Goal: Communication & Community: Participate in discussion

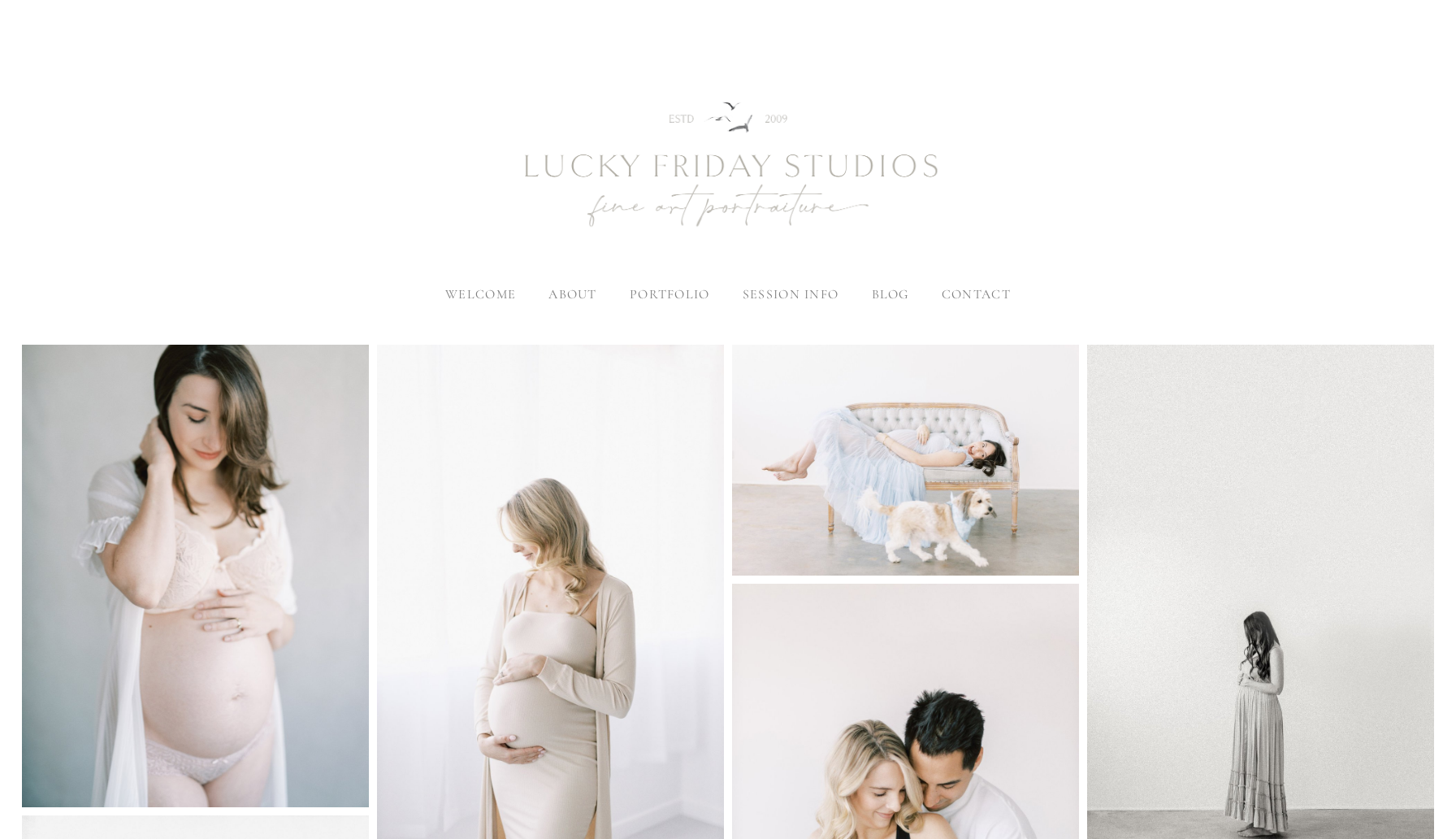
click at [491, 297] on span "welcome" at bounding box center [481, 294] width 71 height 17
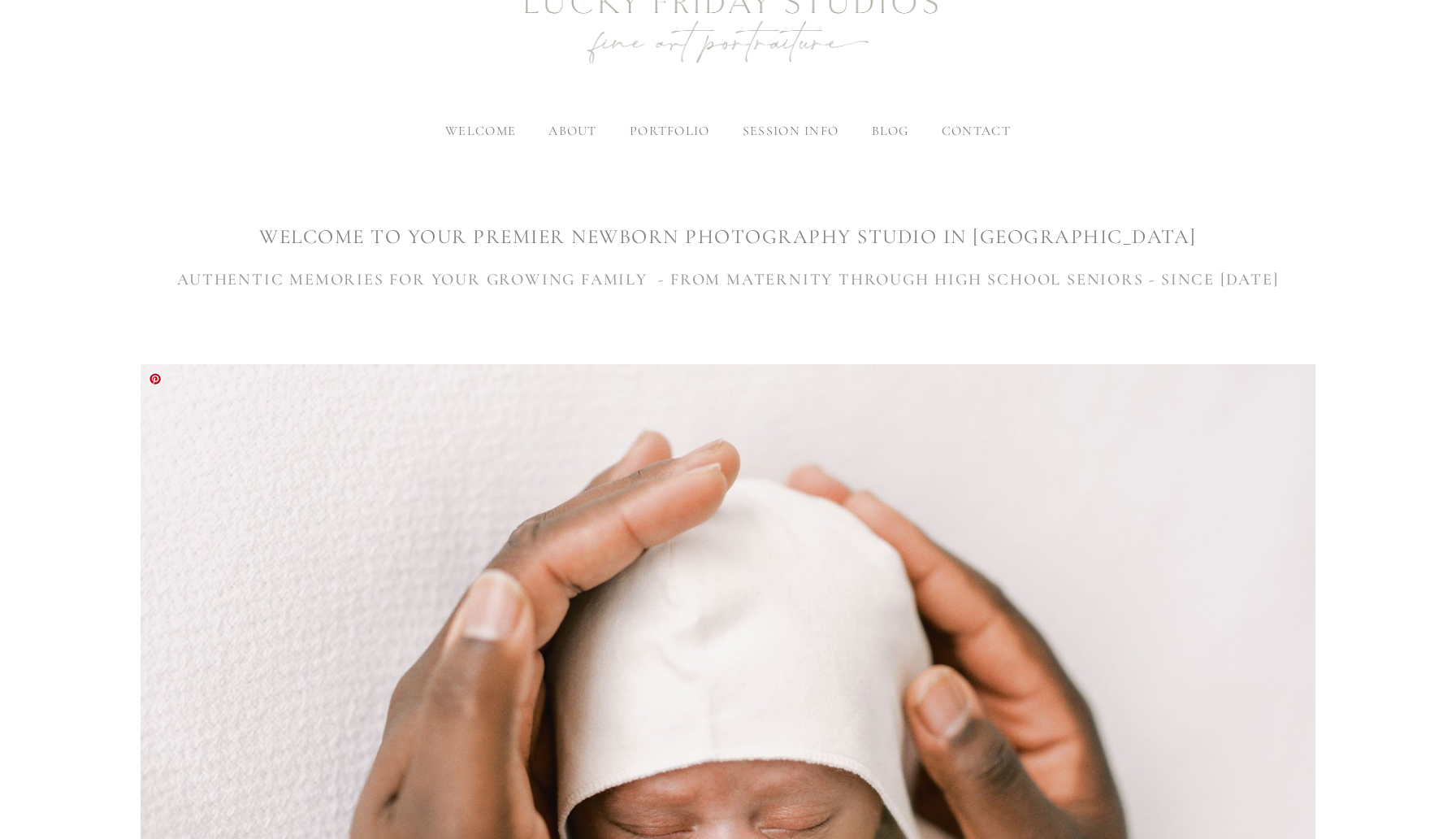
scroll to position [162, 0]
click at [572, 134] on label "about" at bounding box center [573, 132] width 48 height 17
click at [0, 0] on input "about" at bounding box center [0, 0] width 0 height 0
click at [581, 164] on span "meet [PERSON_NAME]" at bounding box center [625, 159] width 152 height 17
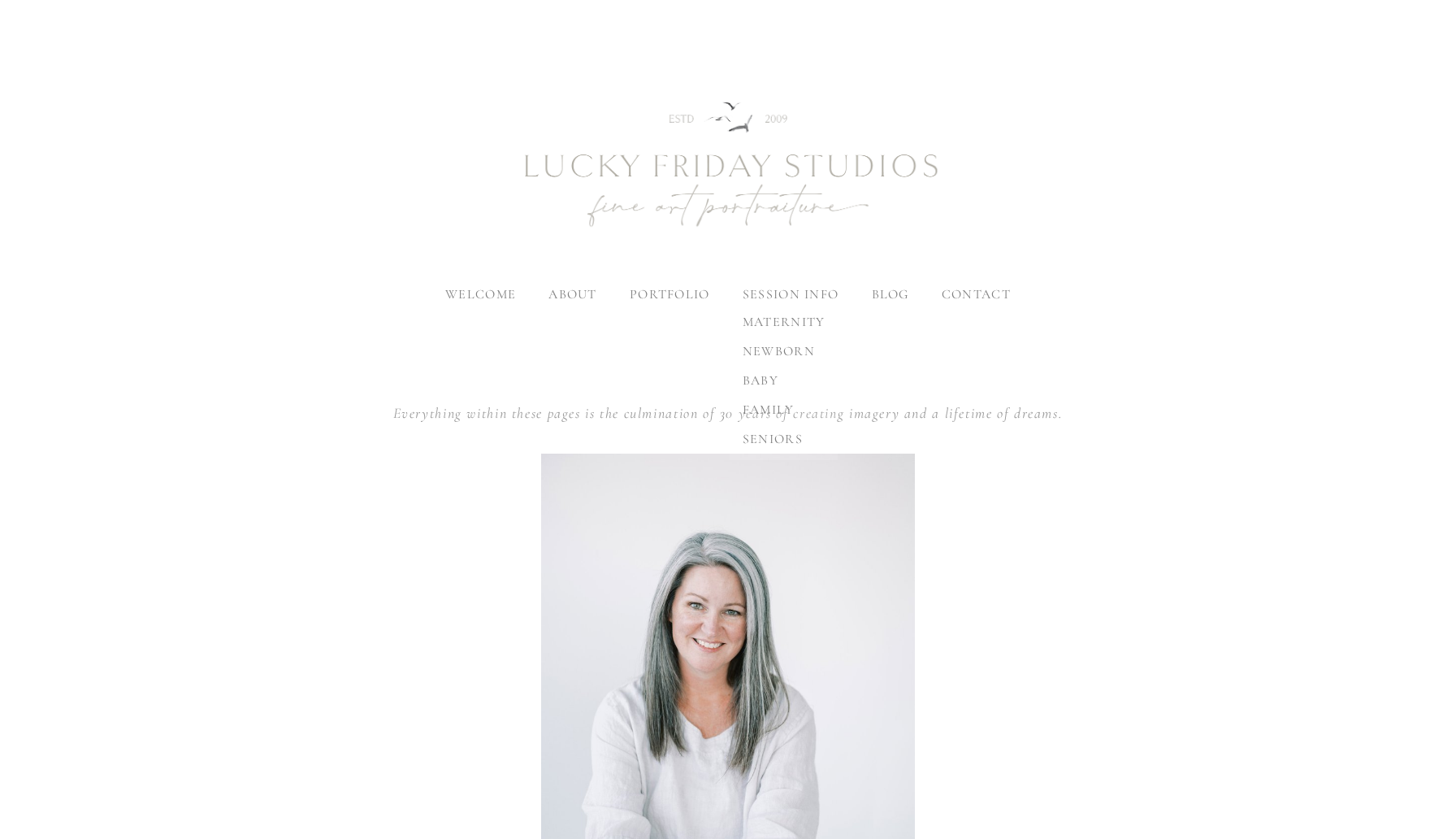
click at [783, 323] on span "maternity" at bounding box center [785, 322] width 83 height 17
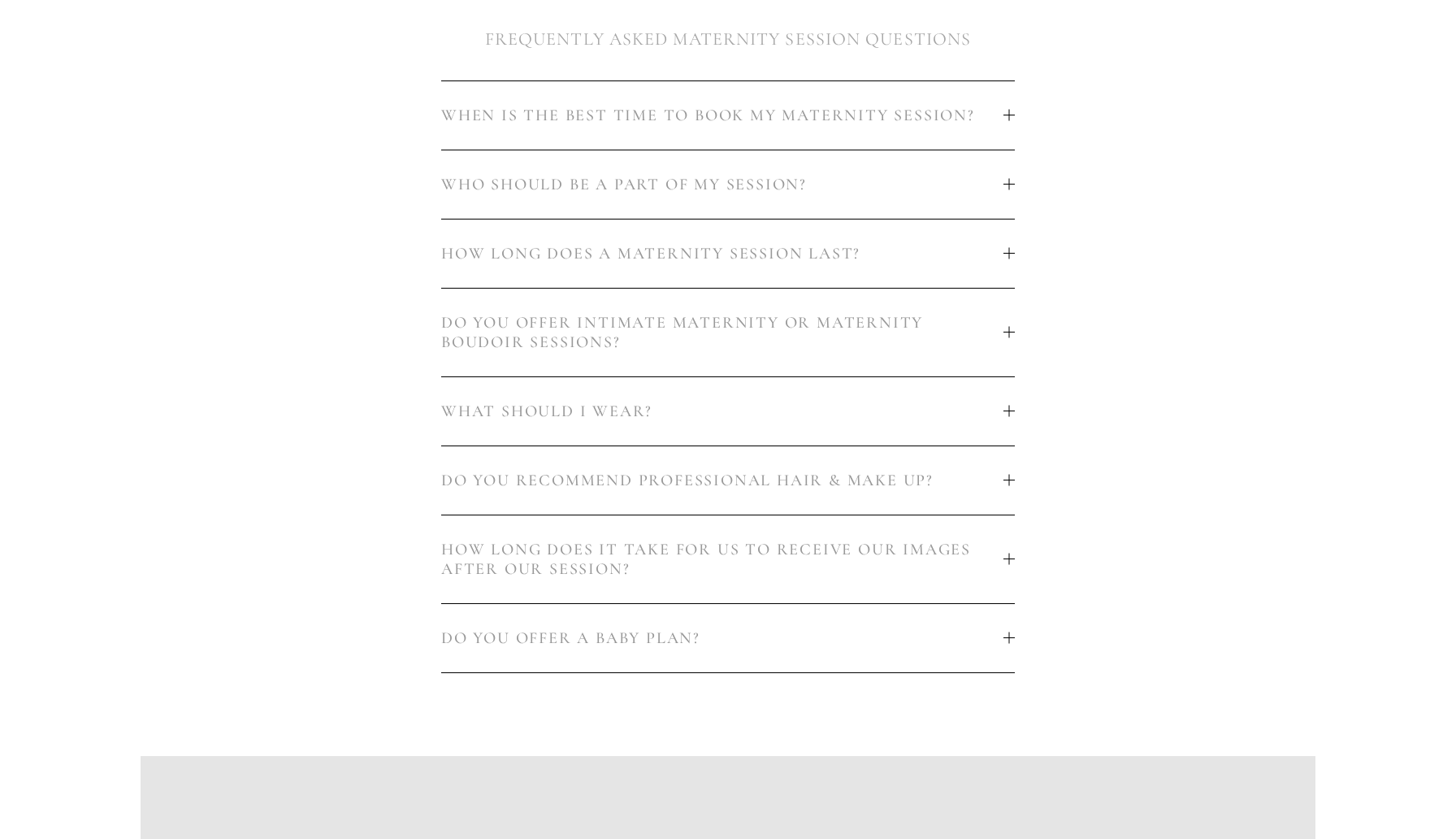
scroll to position [993, 0]
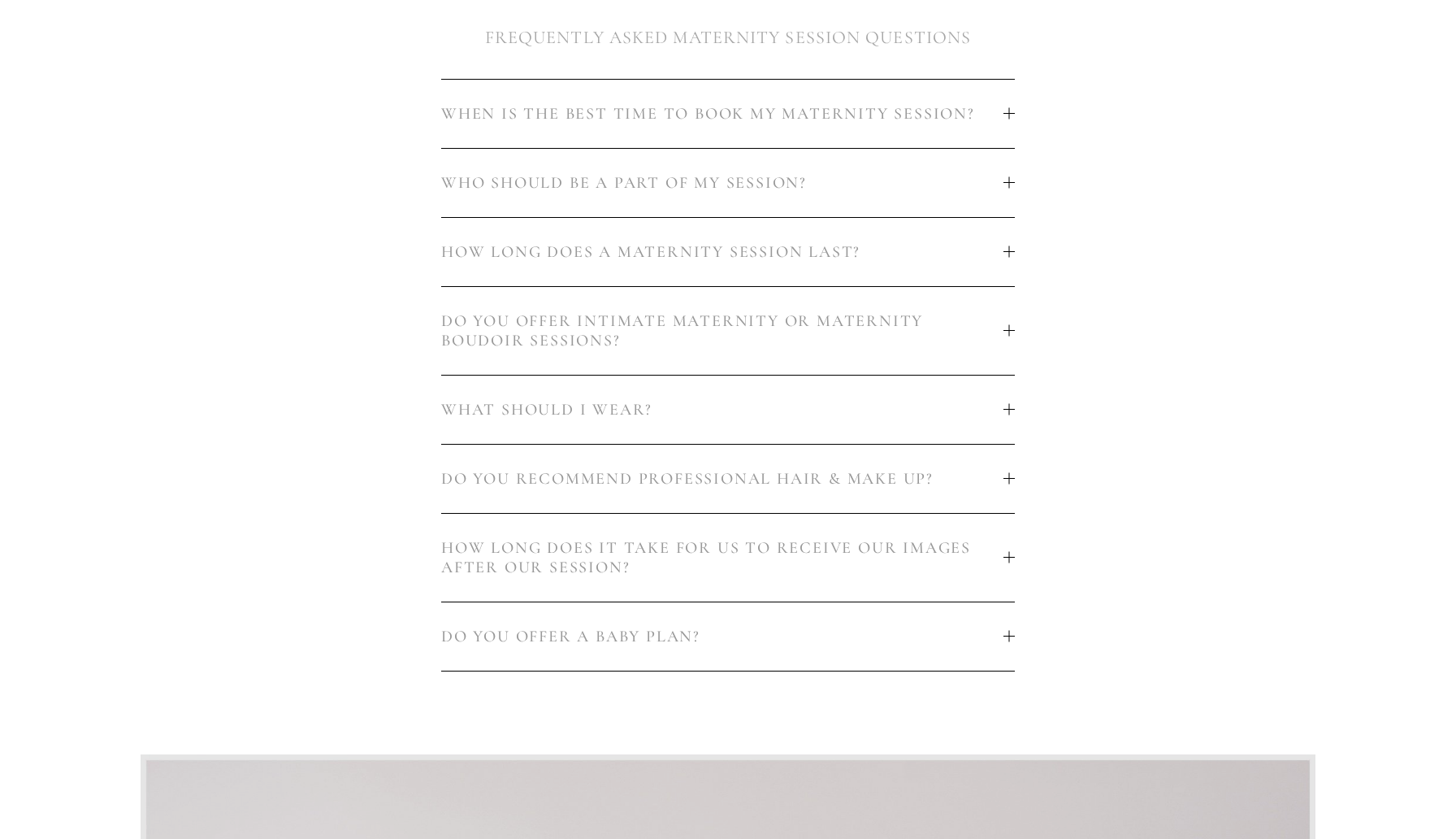
click at [857, 107] on span "WHEN IS THE BEST TIME TO BOOK MY MATERNITY SESSION?" at bounding box center [722, 113] width 562 height 19
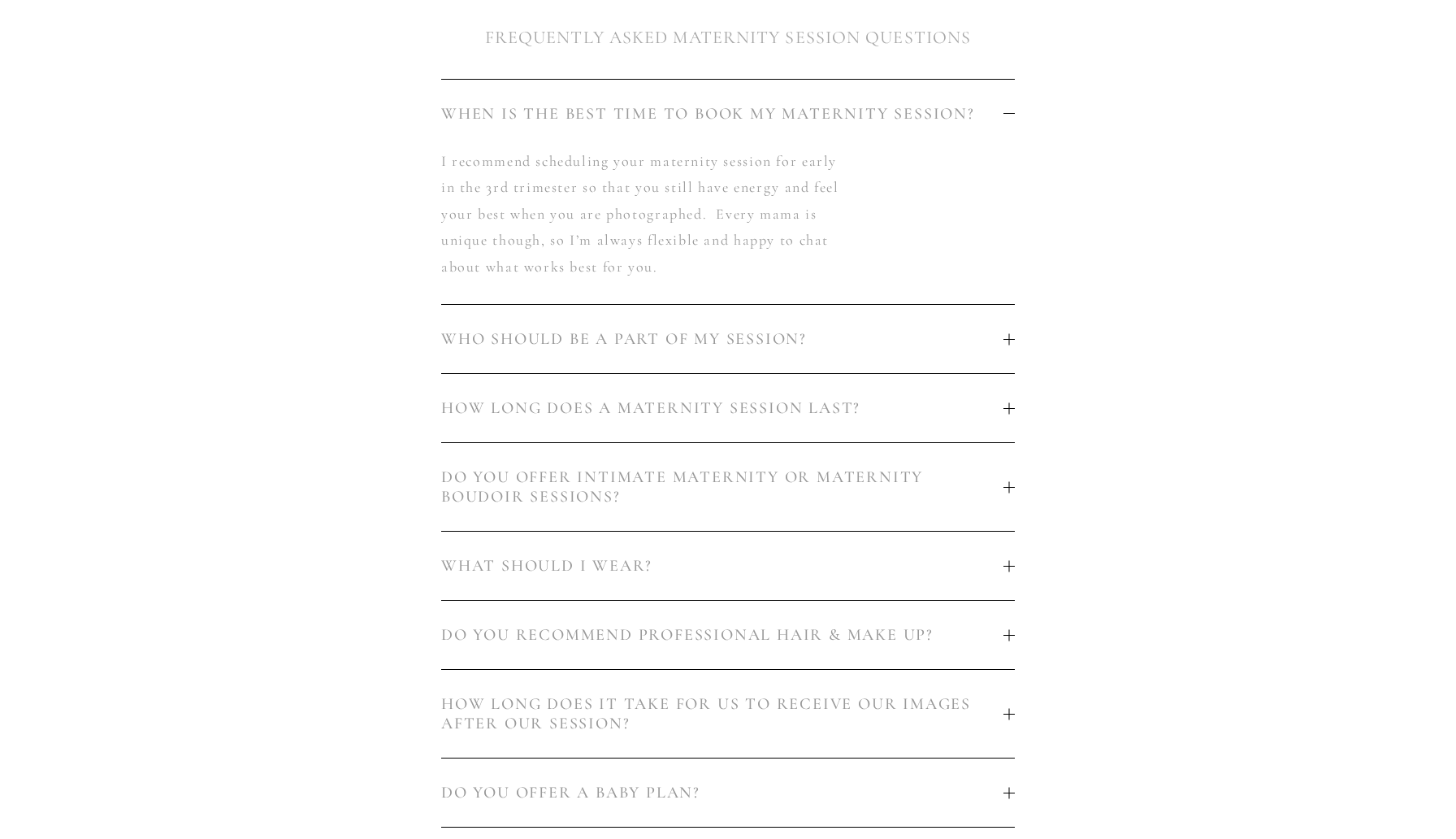
scroll to position [964, 0]
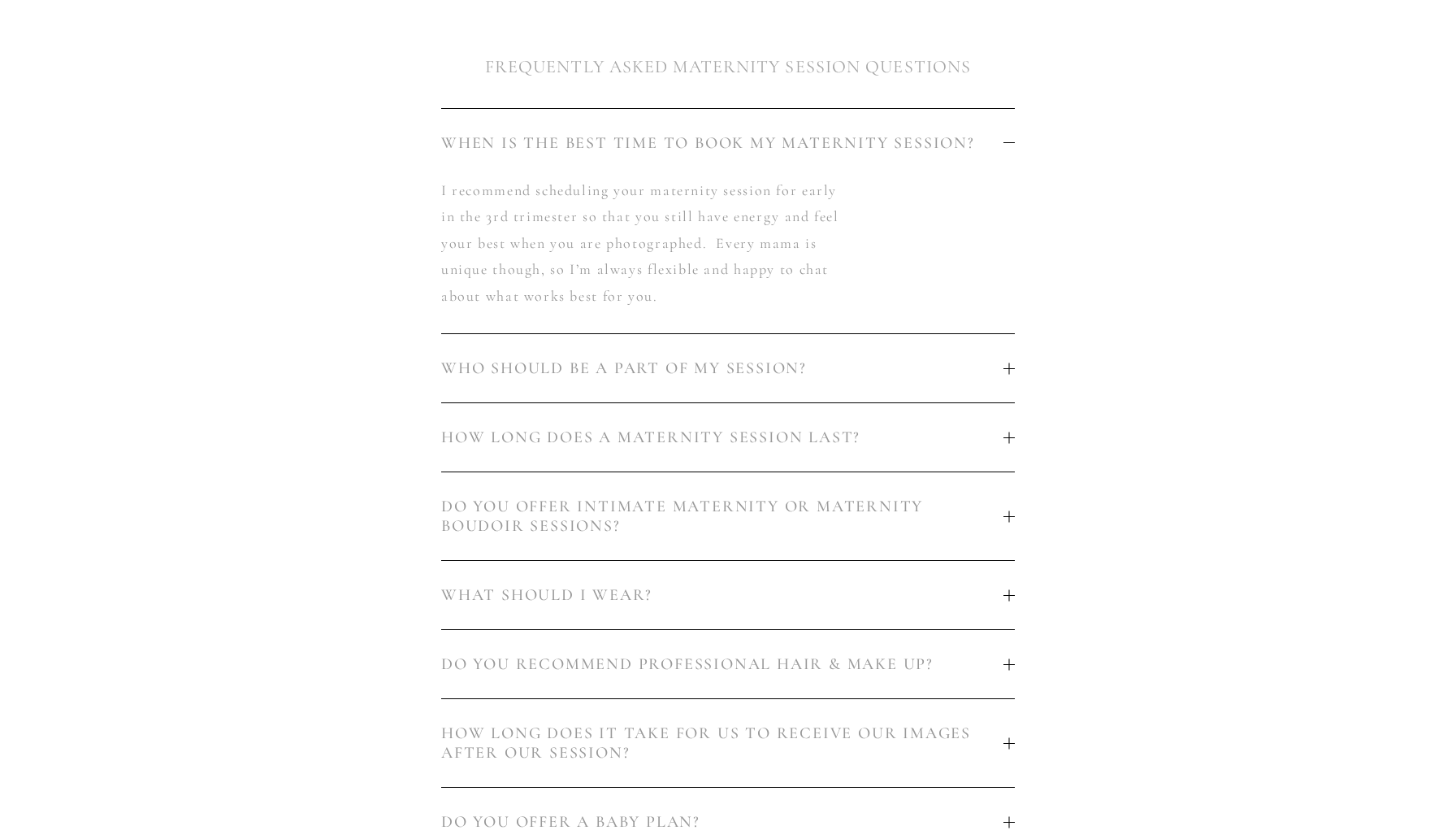
click at [711, 372] on span "WHO SHOULD BE A PART OF MY SESSION?" at bounding box center [722, 367] width 562 height 19
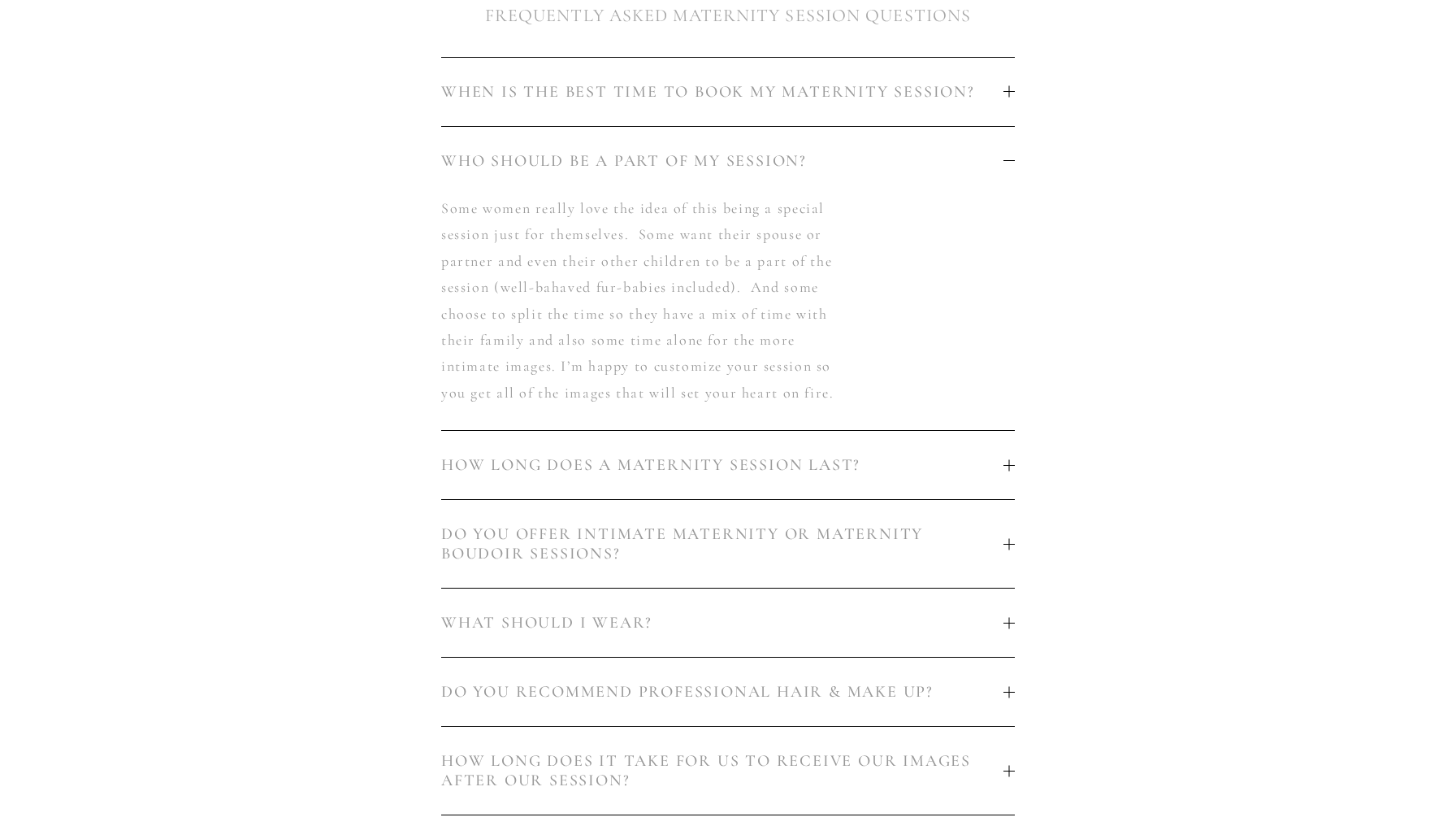
scroll to position [1021, 0]
click at [724, 457] on span "HOW LONG DOES A MATERNITY SESSION LAST?" at bounding box center [722, 459] width 562 height 19
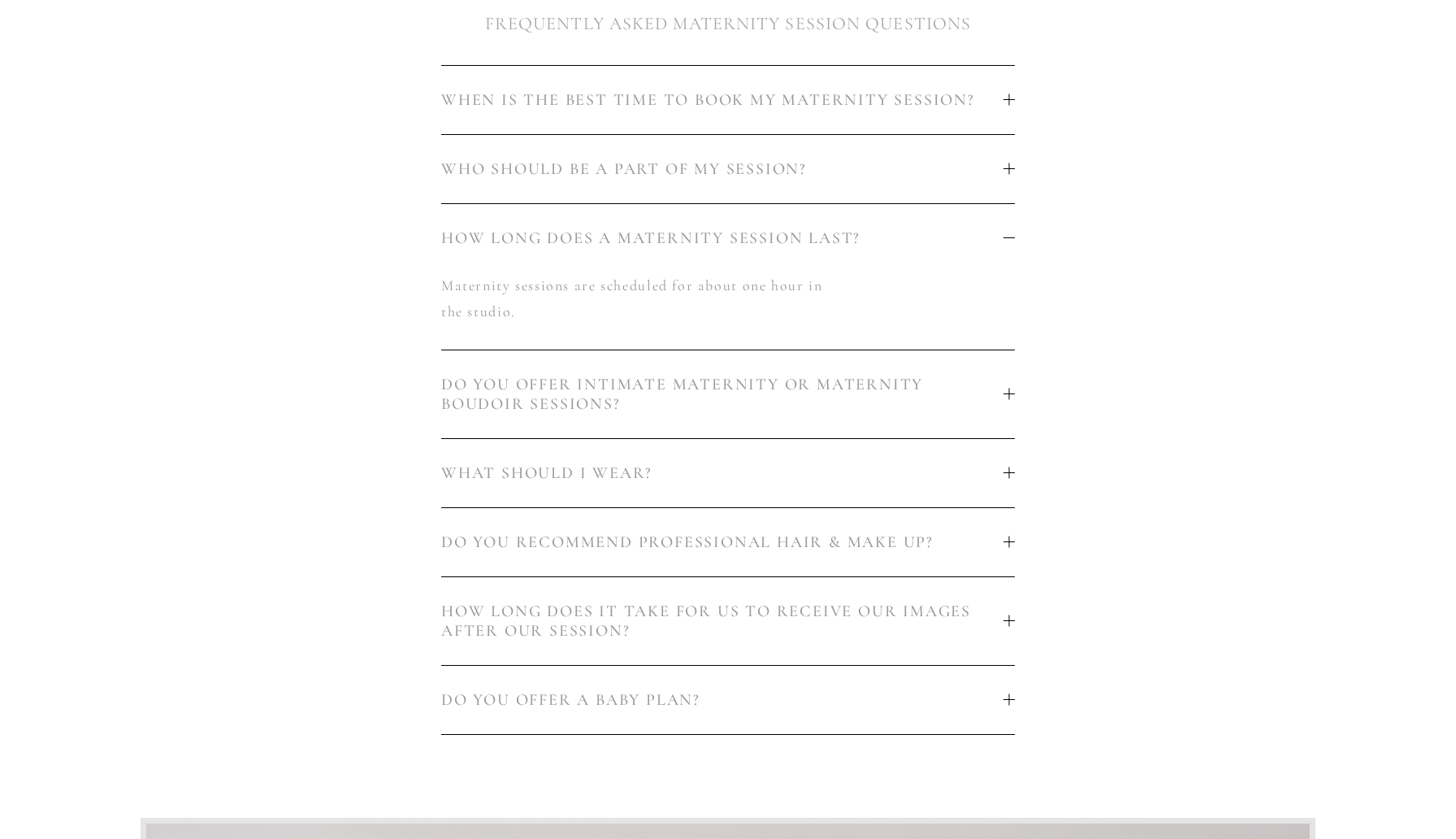
scroll to position [1004, 0]
click at [591, 375] on button "DO YOU OFFER INTIMATE MATERNITY OR MATERNITY BOUDOIR SESSIONS?" at bounding box center [728, 397] width 574 height 87
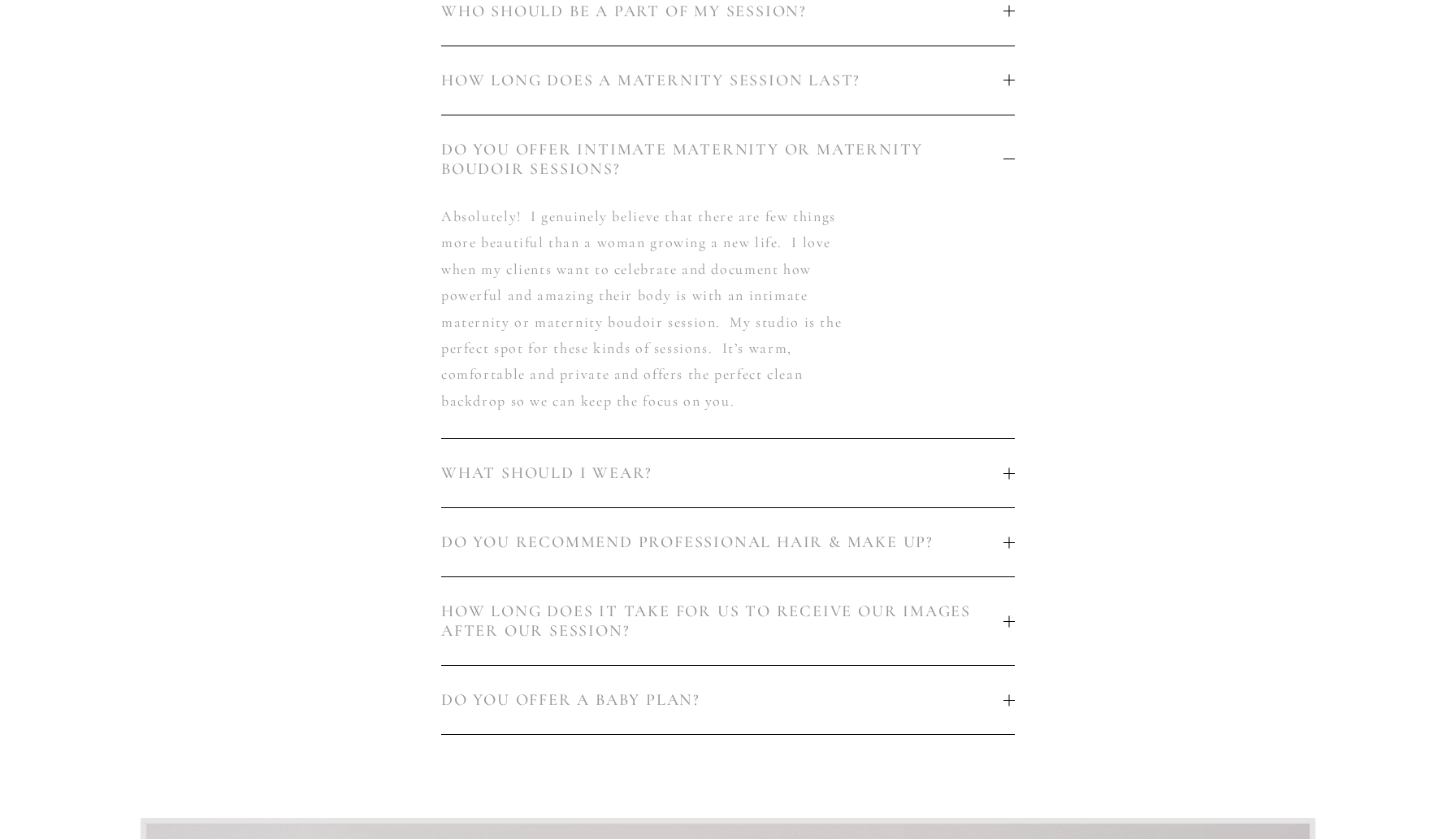
scroll to position [1170, 0]
click at [561, 474] on span "WHAT SHOULD I WEAR?" at bounding box center [722, 467] width 562 height 19
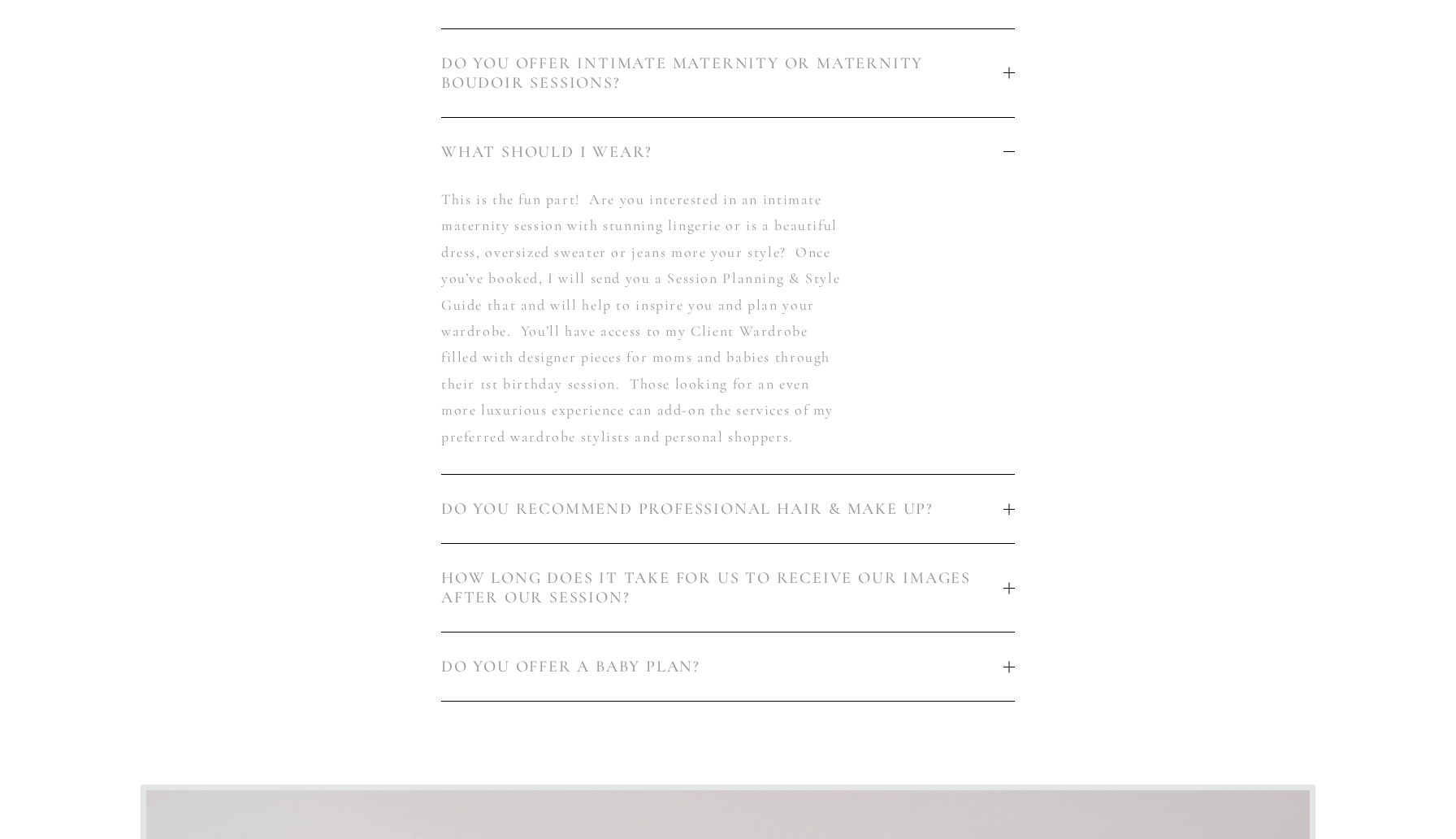
scroll to position [1299, 0]
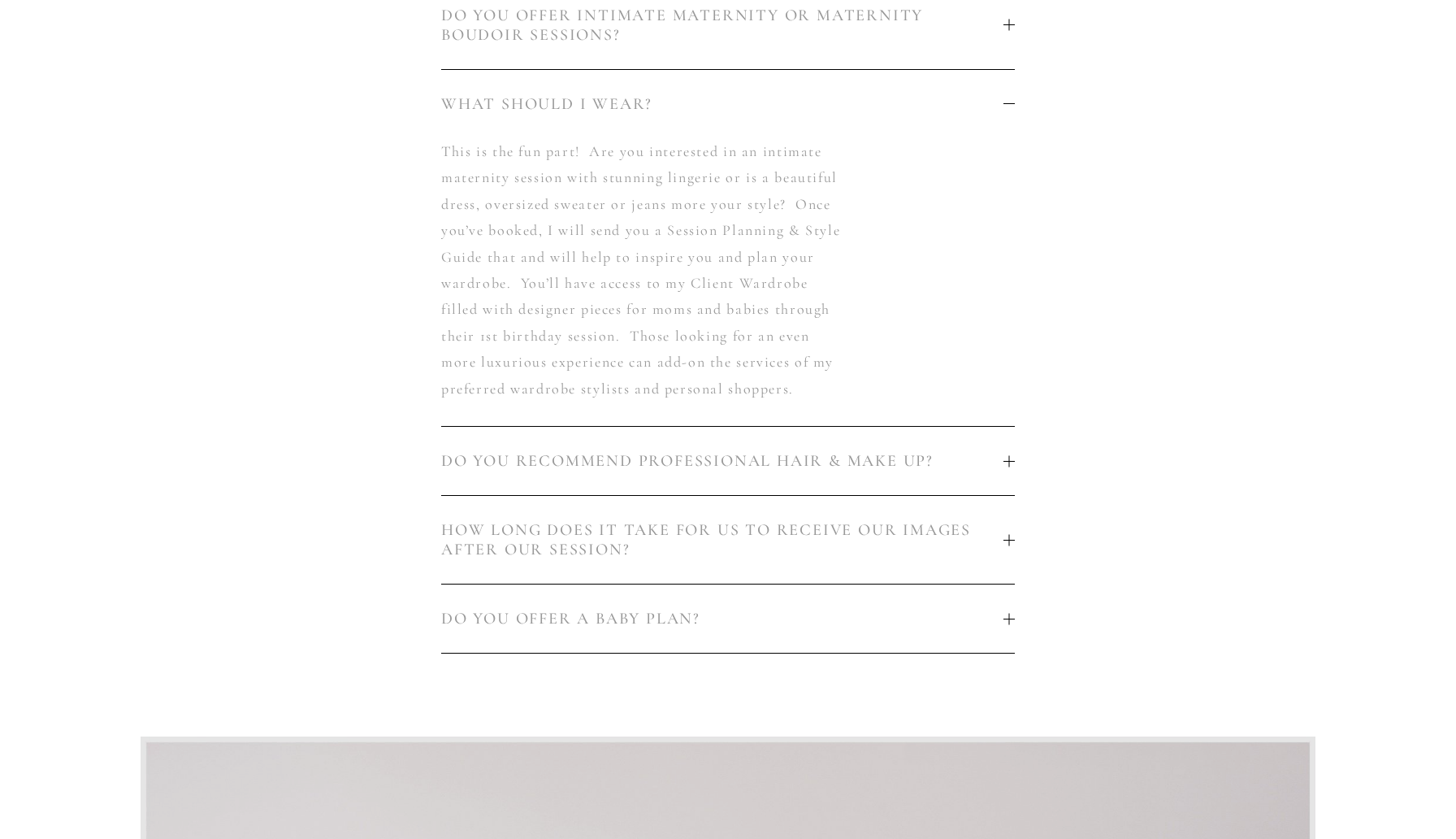
click at [618, 544] on span "HOW LONG DOES IT TAKE FOR US TO RECEIVE OUR IMAGES AFTER OUR SESSION?" at bounding box center [722, 539] width 562 height 39
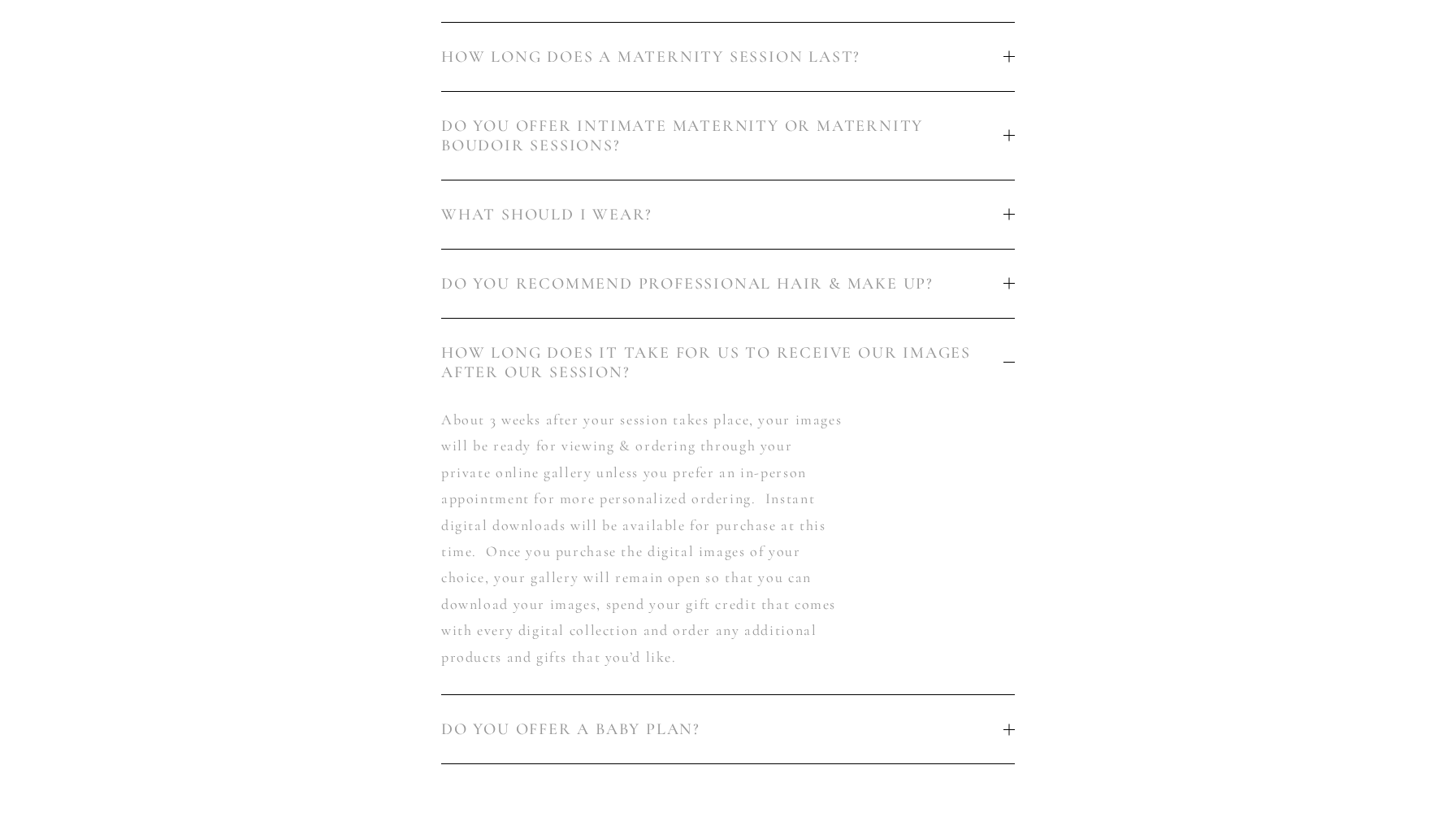
scroll to position [0, 0]
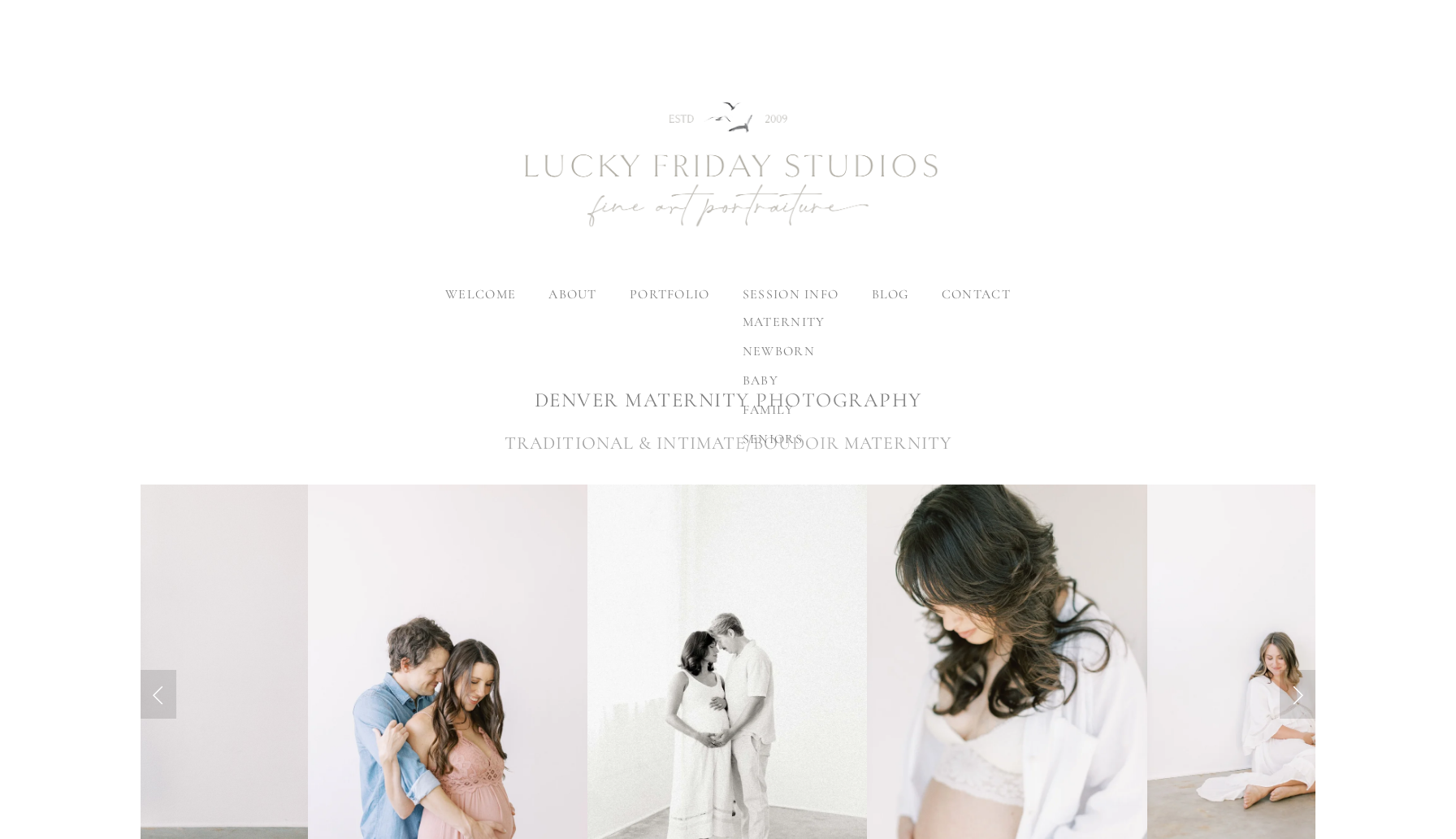
click at [787, 348] on span "newborn" at bounding box center [779, 352] width 72 height 17
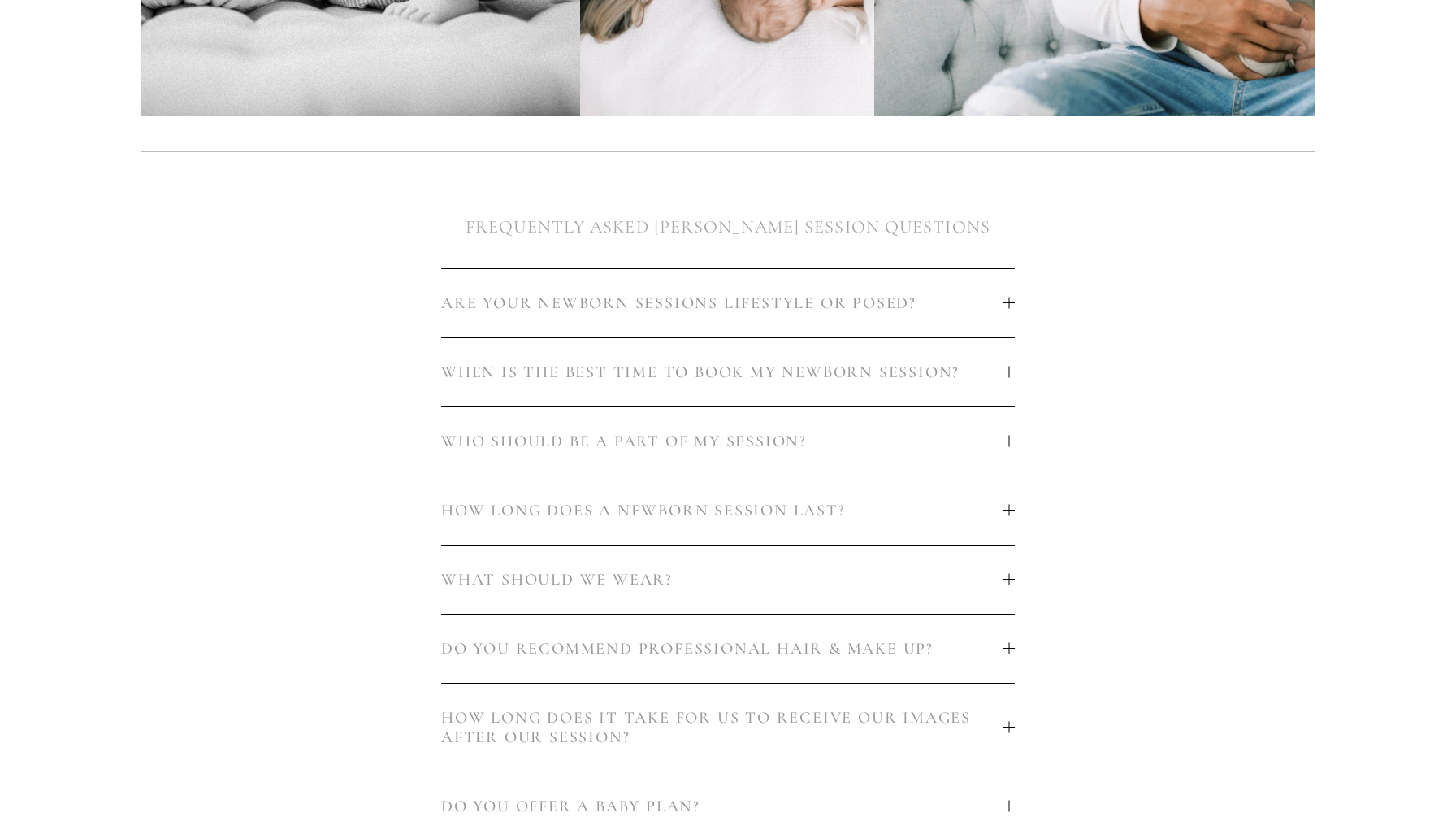
scroll to position [809, 0]
click at [689, 296] on span "ARE YOUR NEWBORN SESSIONS LIFESTYLE OR POSED?" at bounding box center [722, 302] width 562 height 19
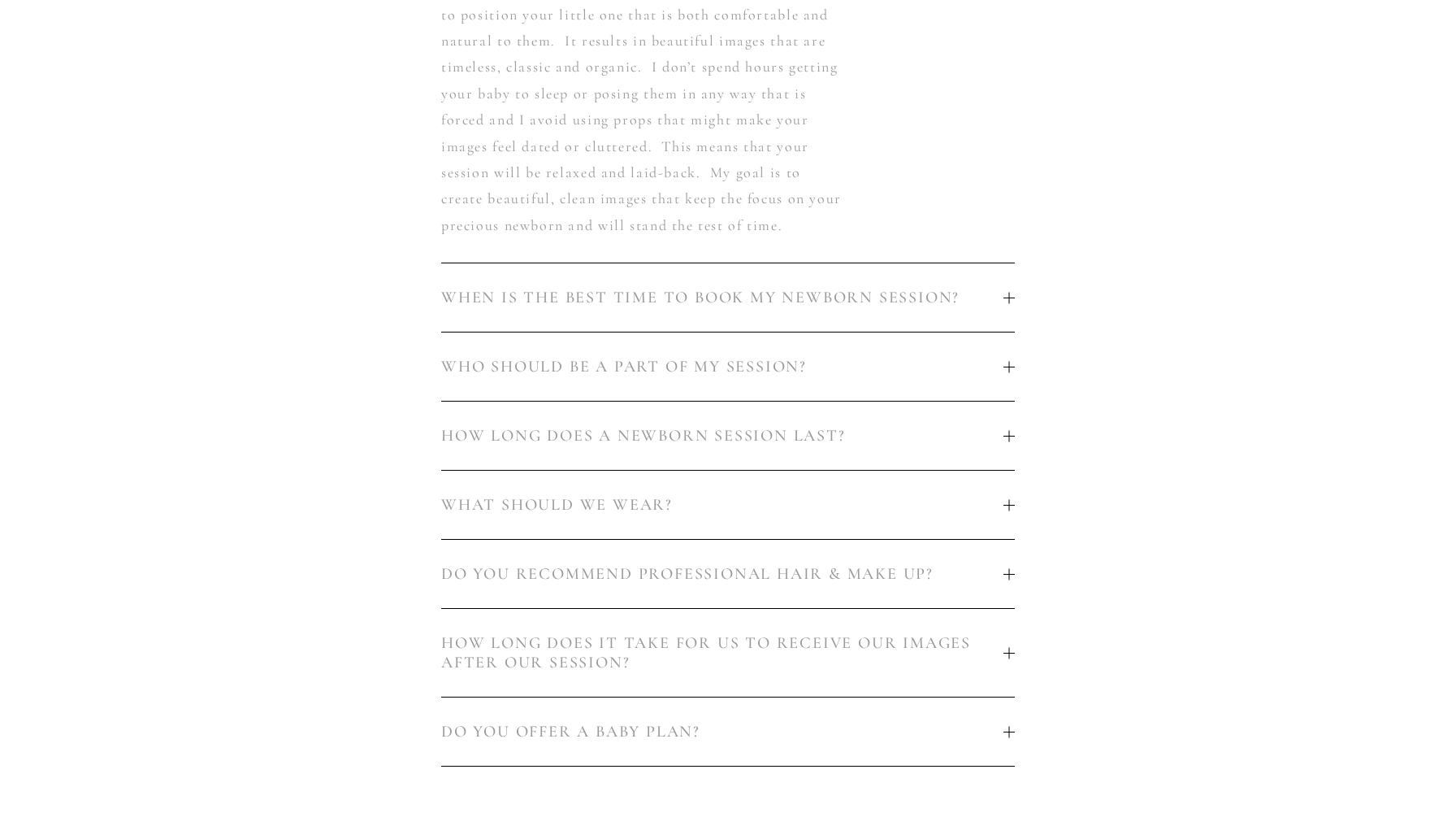
scroll to position [1312, 0]
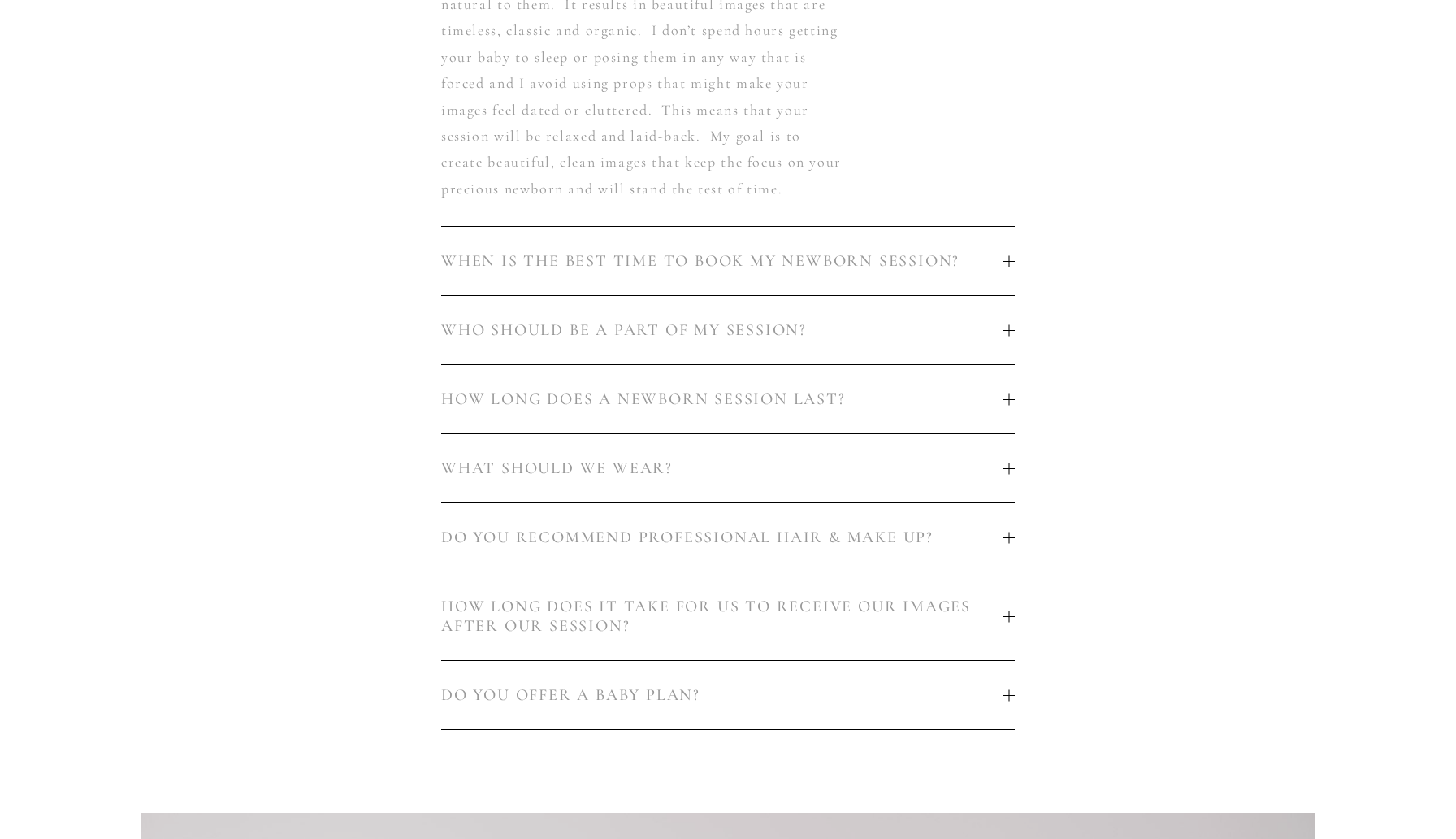
click at [809, 261] on span "WHEN IS THE BEST TIME TO BOOK MY NEWBORN SESSION?" at bounding box center [722, 260] width 562 height 19
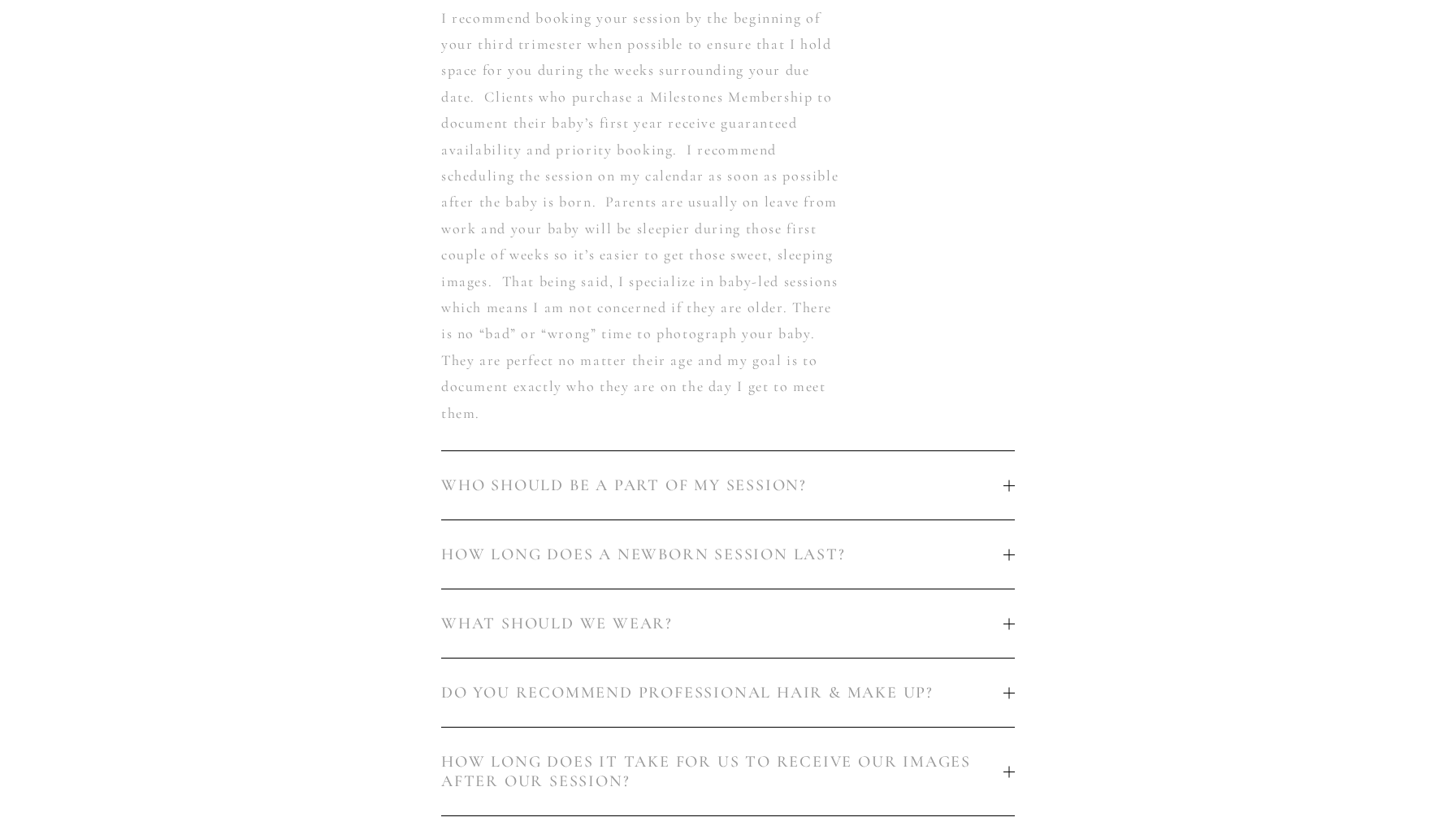
scroll to position [1071, 0]
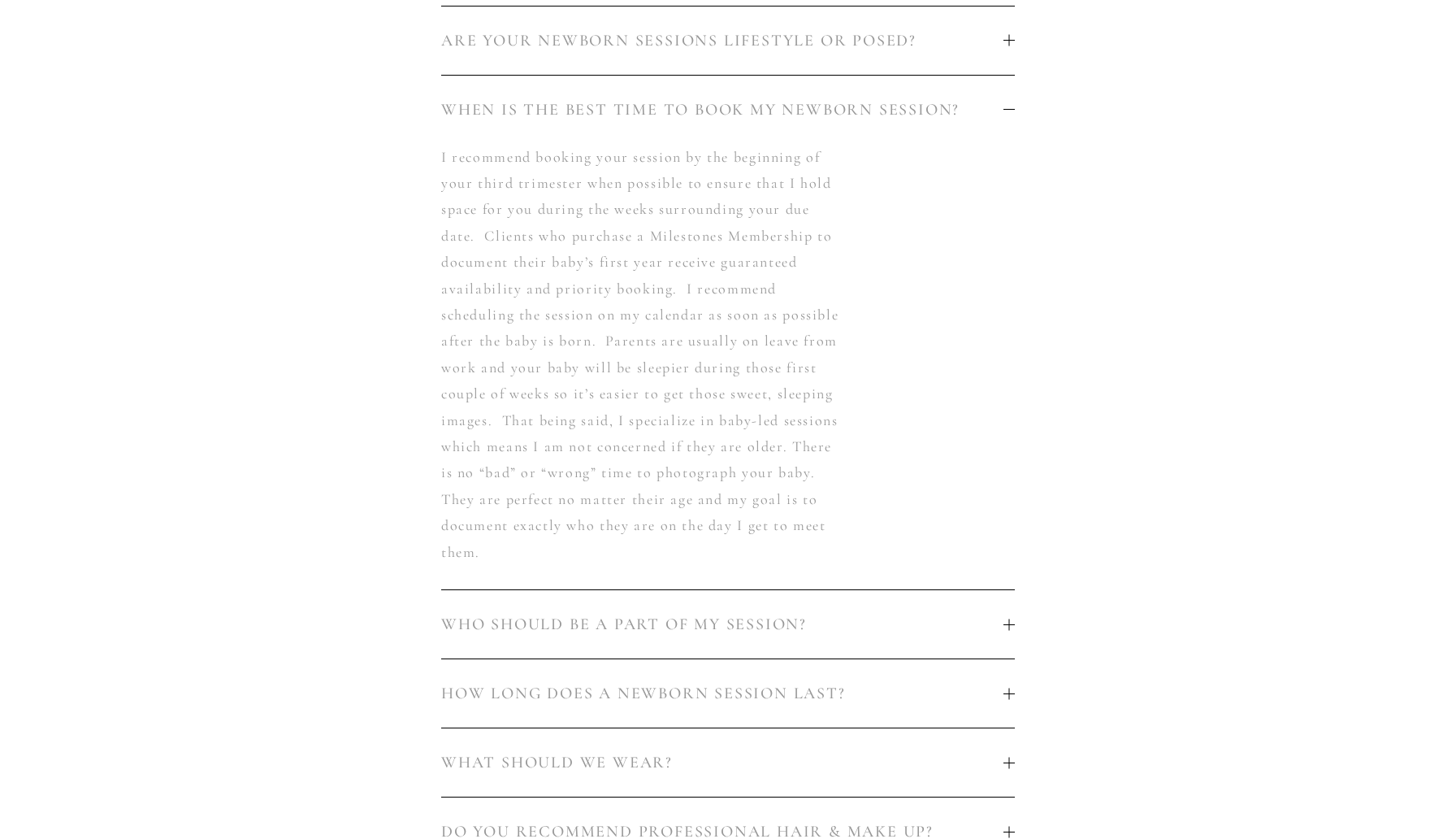
click at [584, 611] on button "WHO SHOULD BE A PART OF MY SESSION?" at bounding box center [728, 624] width 574 height 68
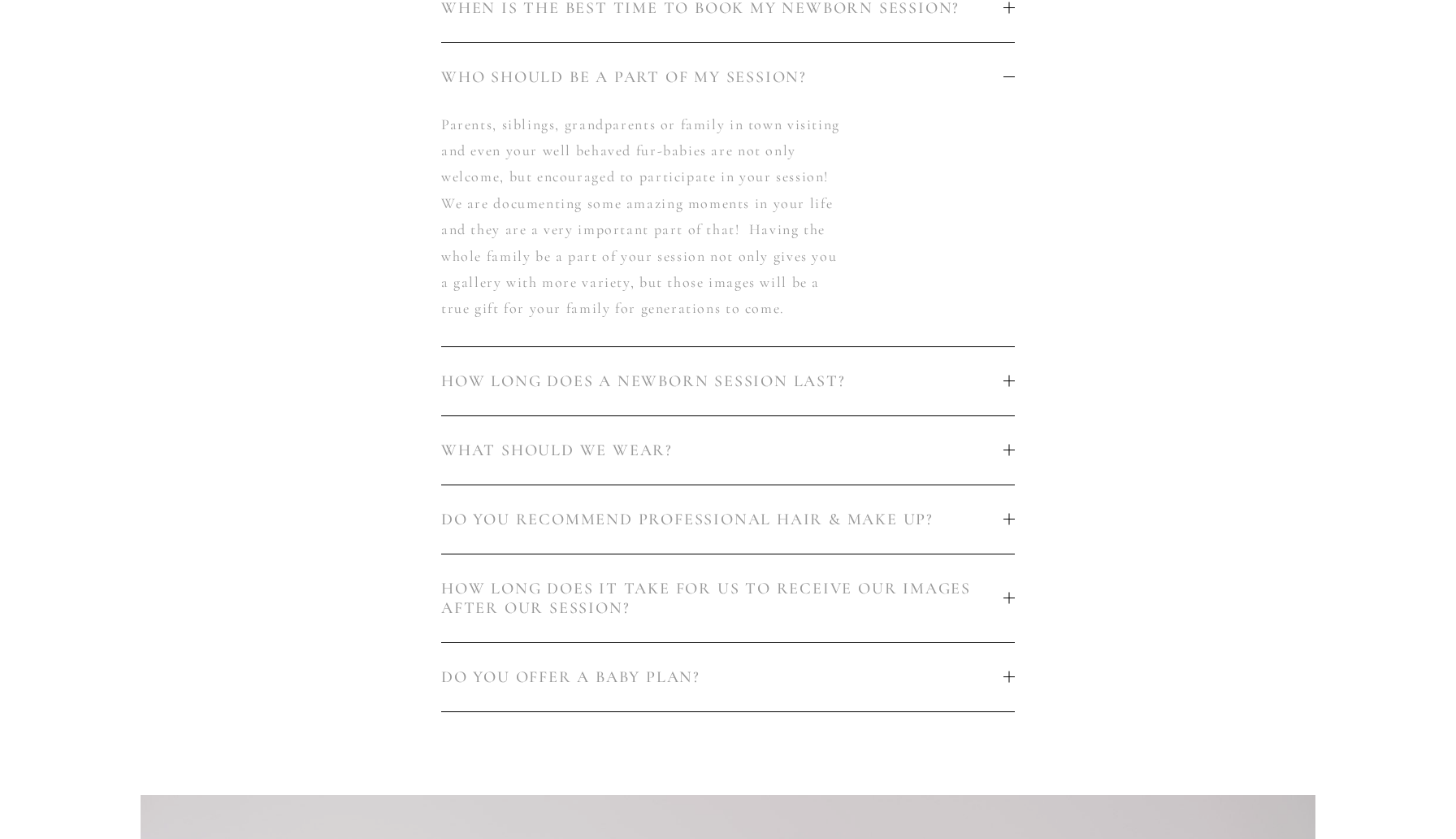
scroll to position [1195, 0]
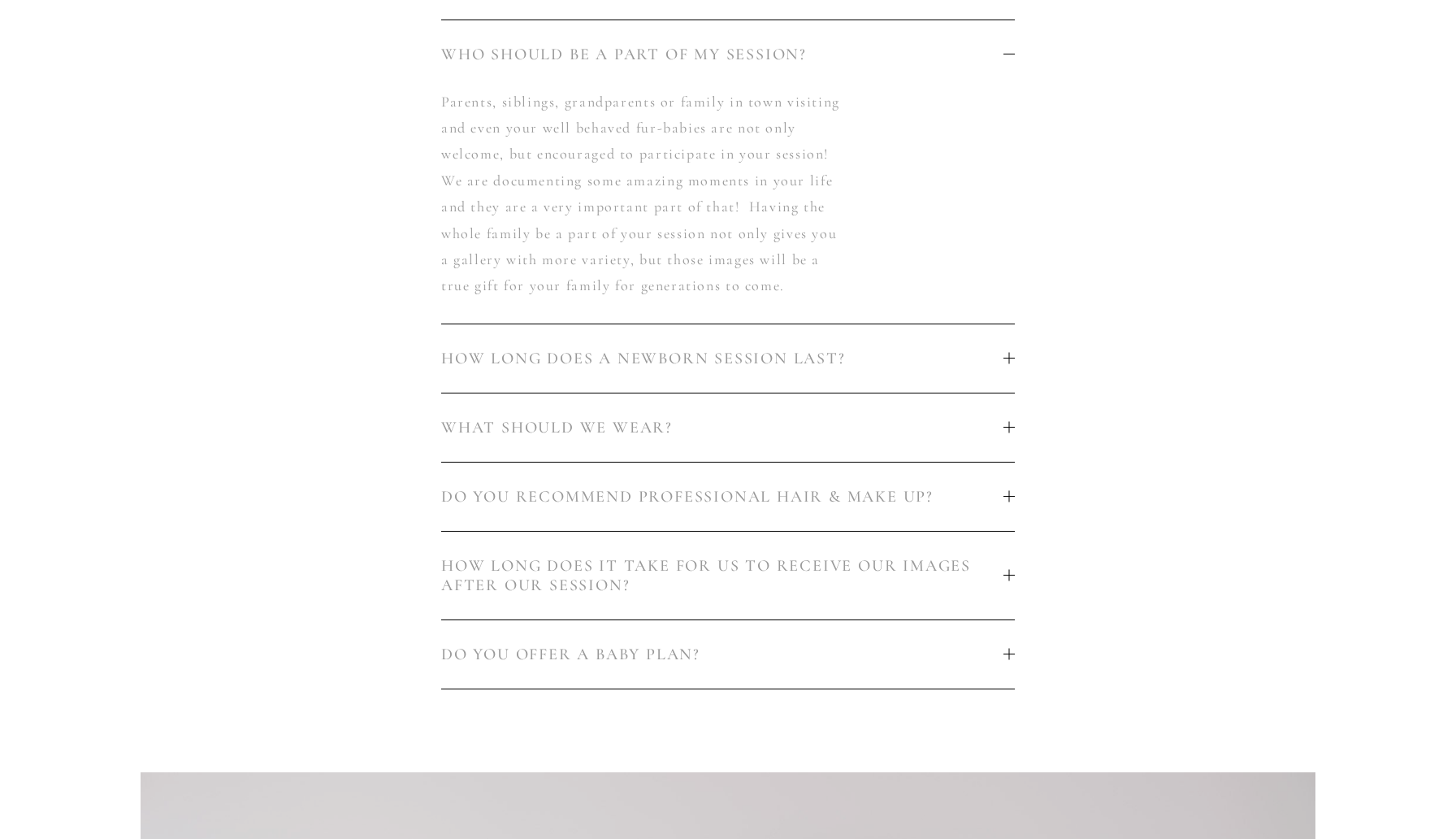
click at [668, 374] on button "HOW LONG DOES A NEWBORN SESSION LAST?" at bounding box center [728, 358] width 574 height 68
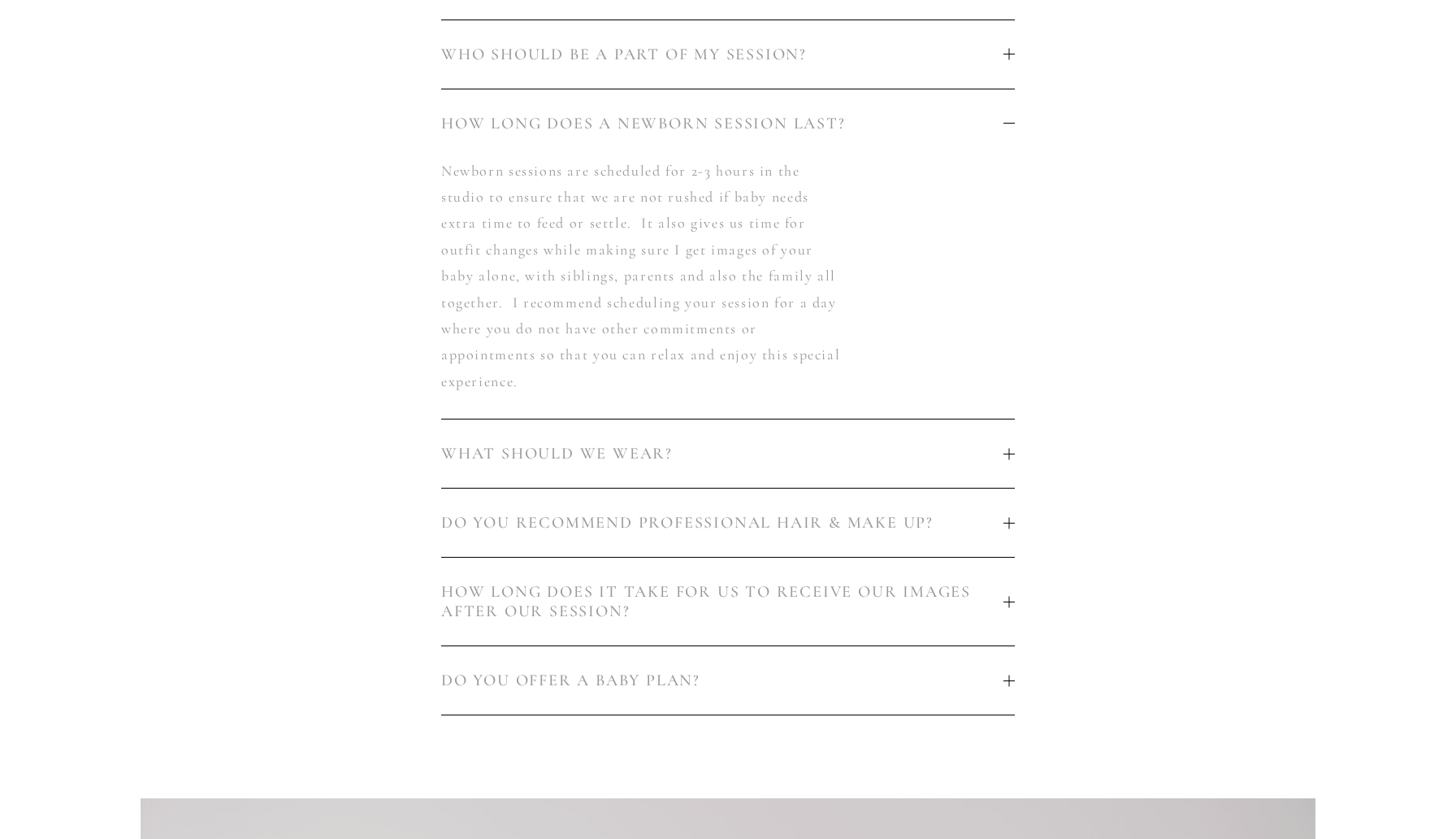
scroll to position [1181, 0]
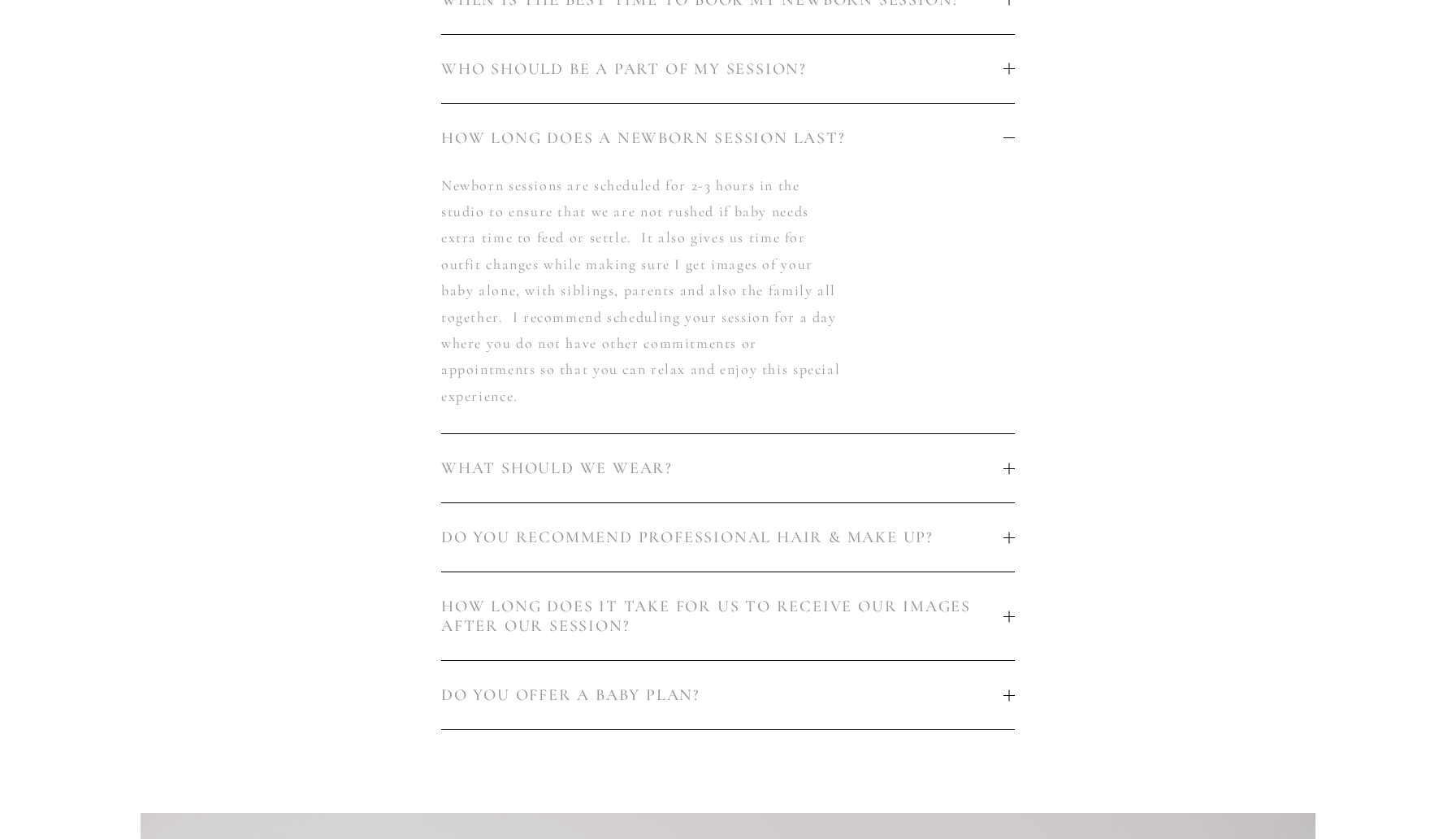
click at [581, 468] on span "WHAT SHOULD WE WEAR?" at bounding box center [722, 467] width 562 height 19
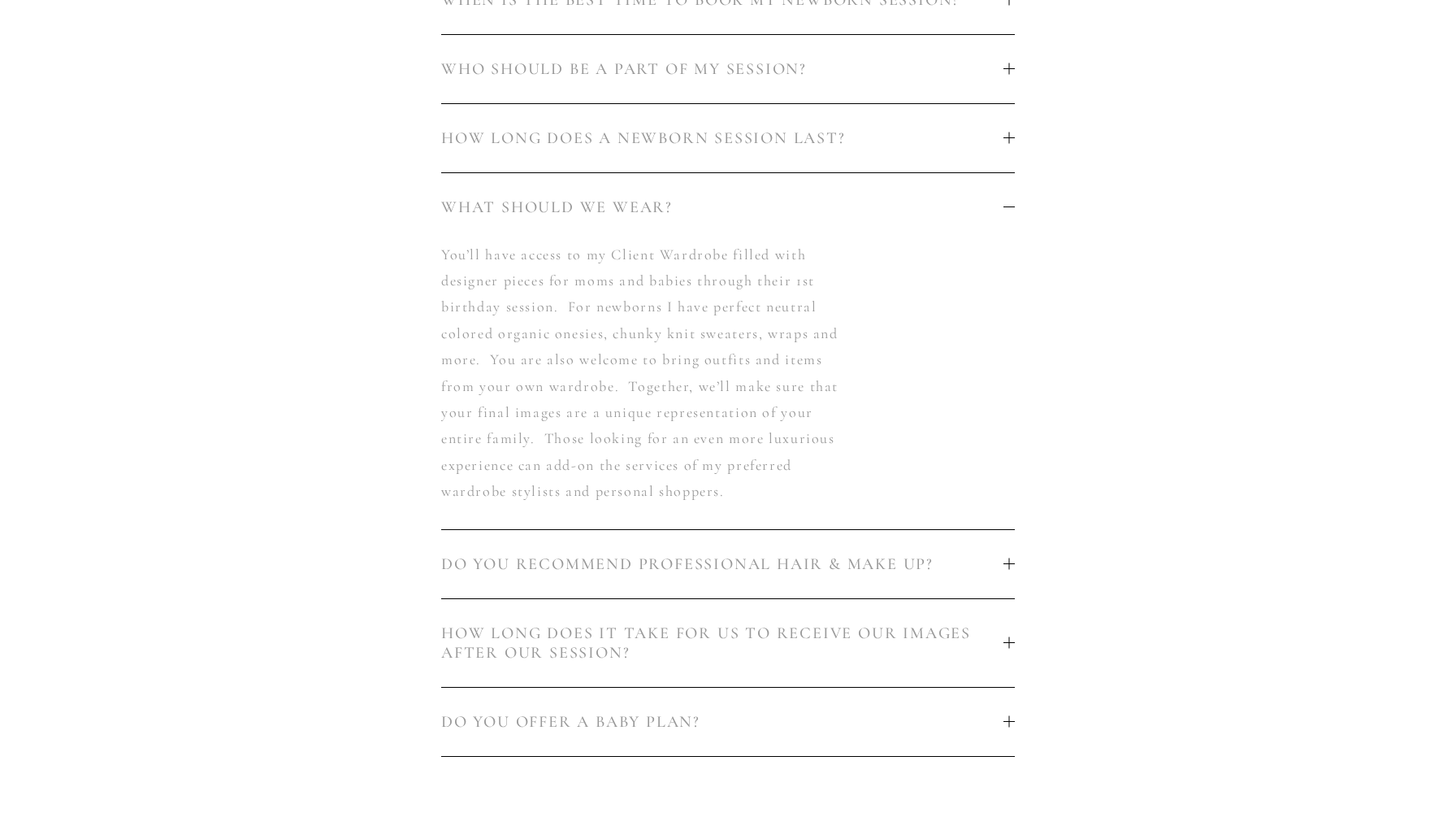
click at [494, 569] on span "DO YOU RECOMMEND PROFESSIONAL HAIR & MAKE UP?" at bounding box center [722, 563] width 562 height 19
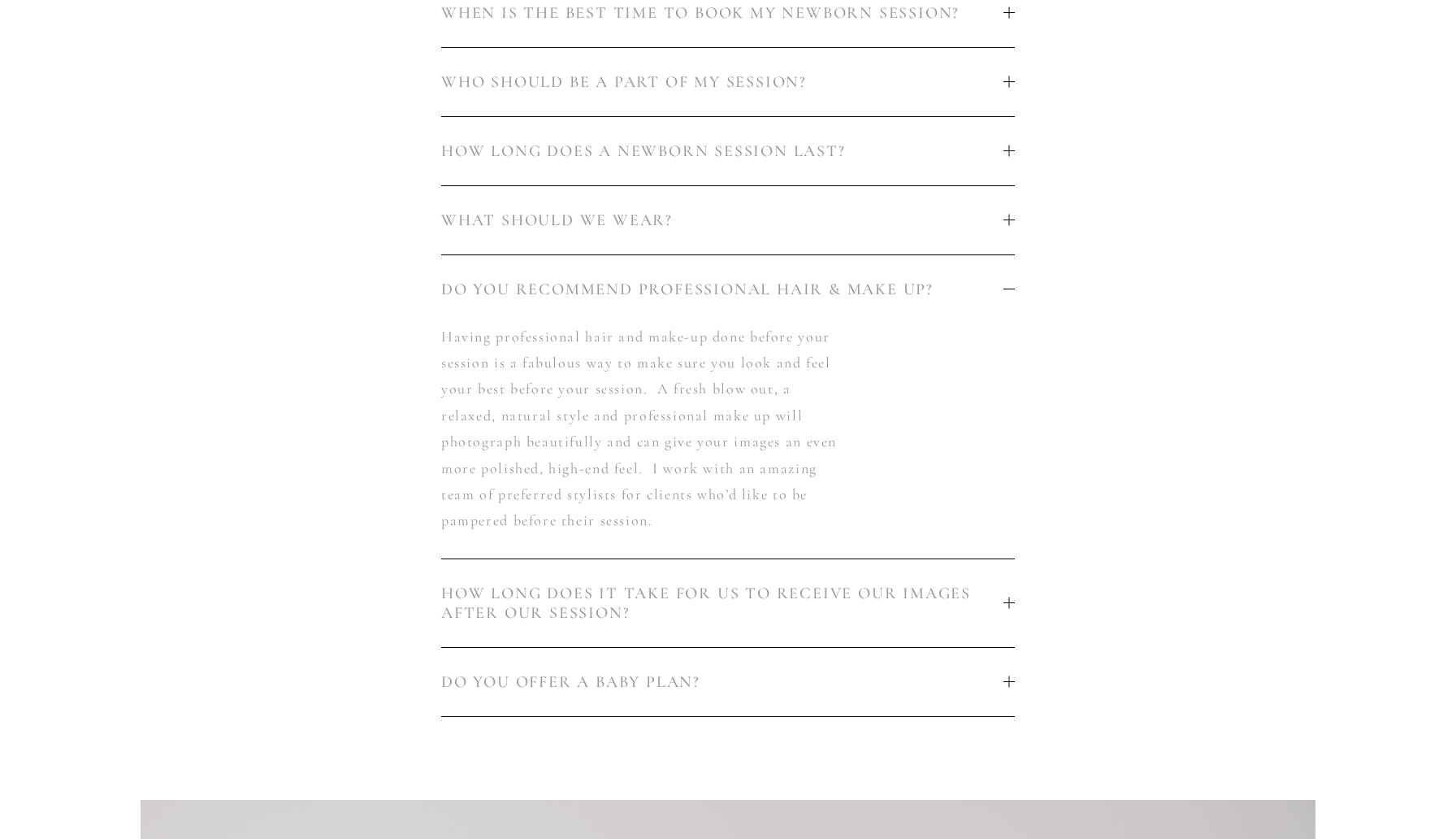
scroll to position [1166, 0]
click at [600, 597] on span "HOW LONG DOES IT TAKE FOR US TO RECEIVE OUR IMAGES AFTER OUR SESSION?" at bounding box center [722, 604] width 562 height 39
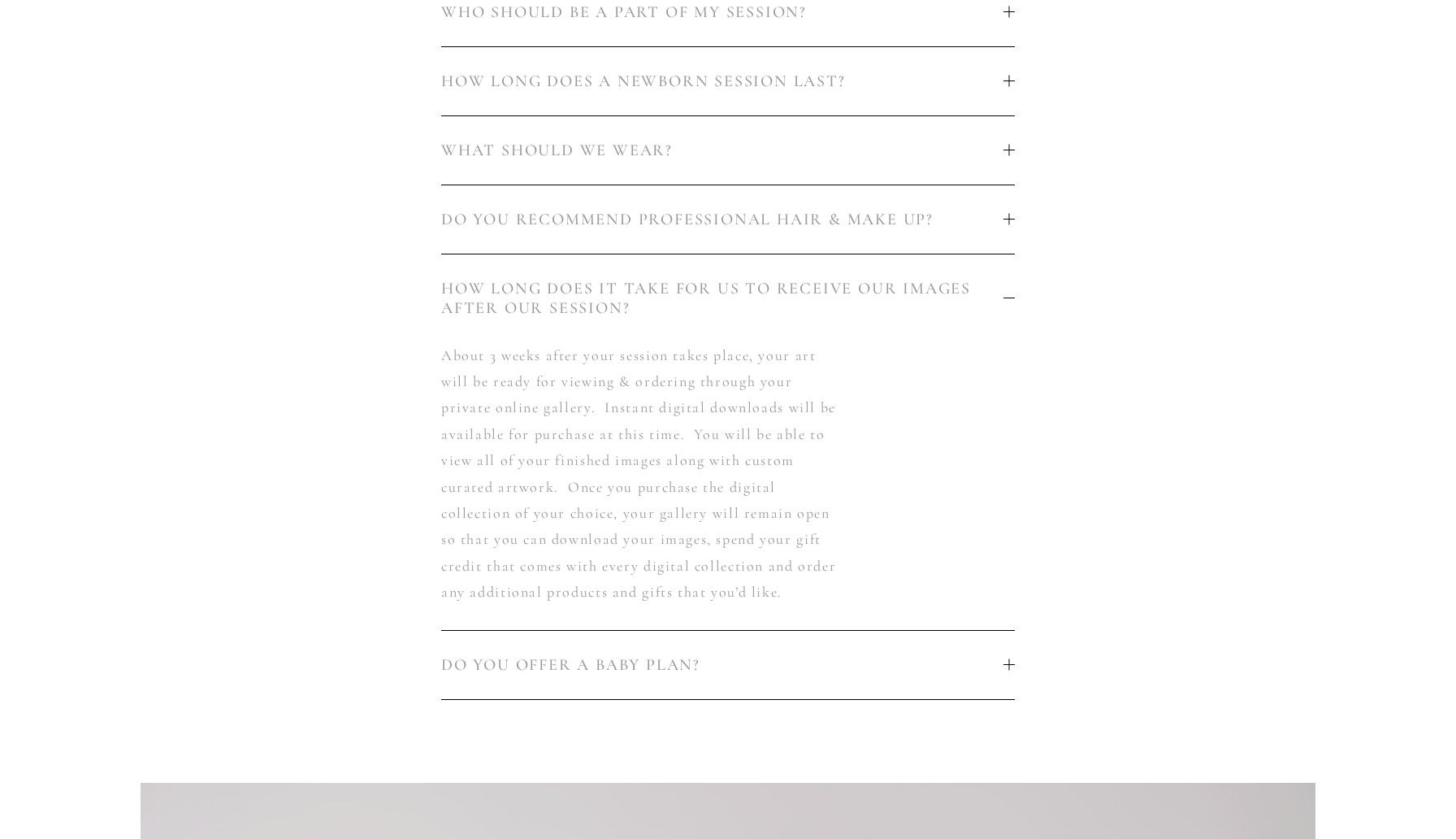
scroll to position [1238, 0]
click at [545, 661] on span "DO YOU OFFER A BABY PLAN?" at bounding box center [722, 663] width 562 height 19
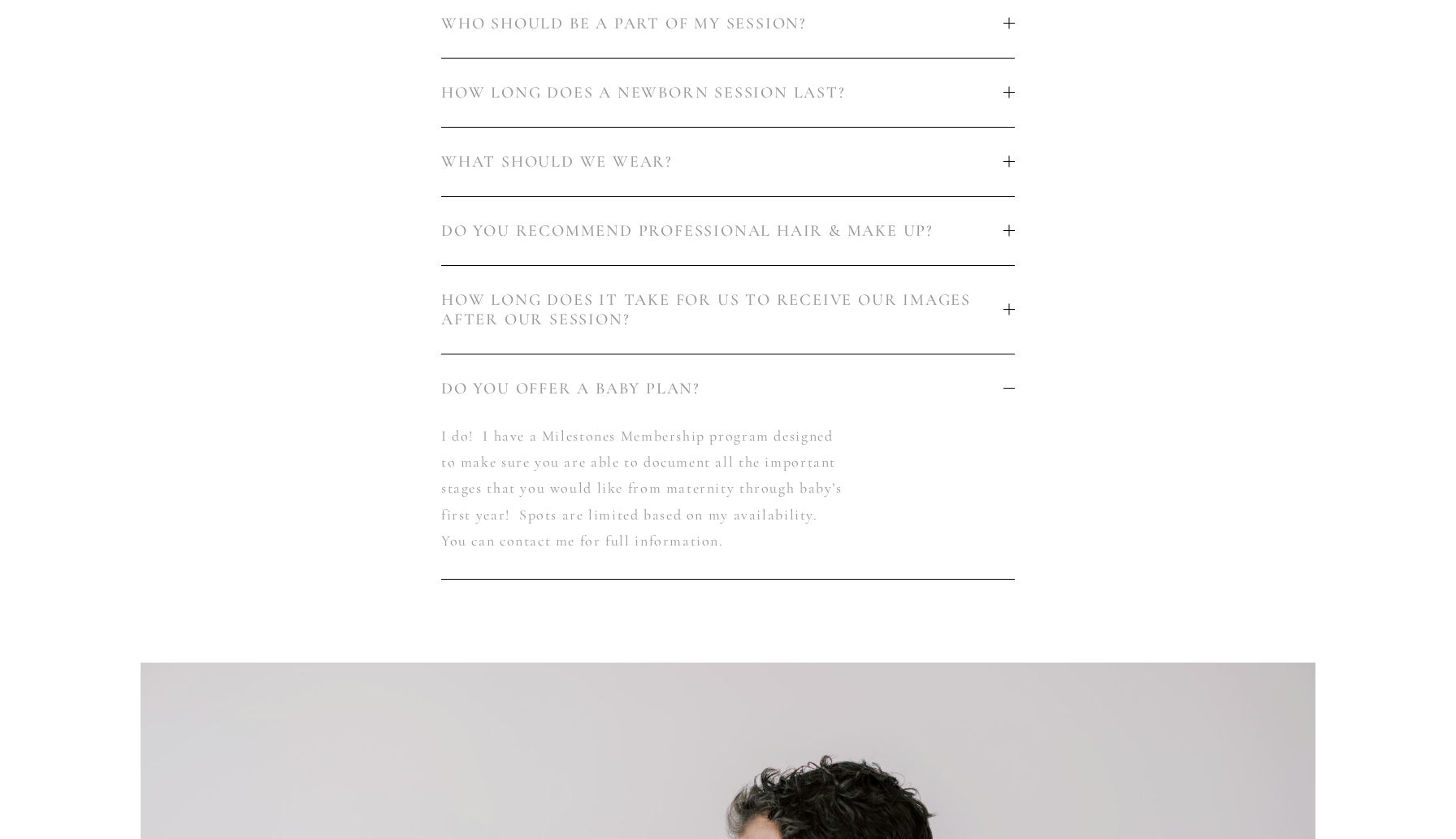
scroll to position [0, 0]
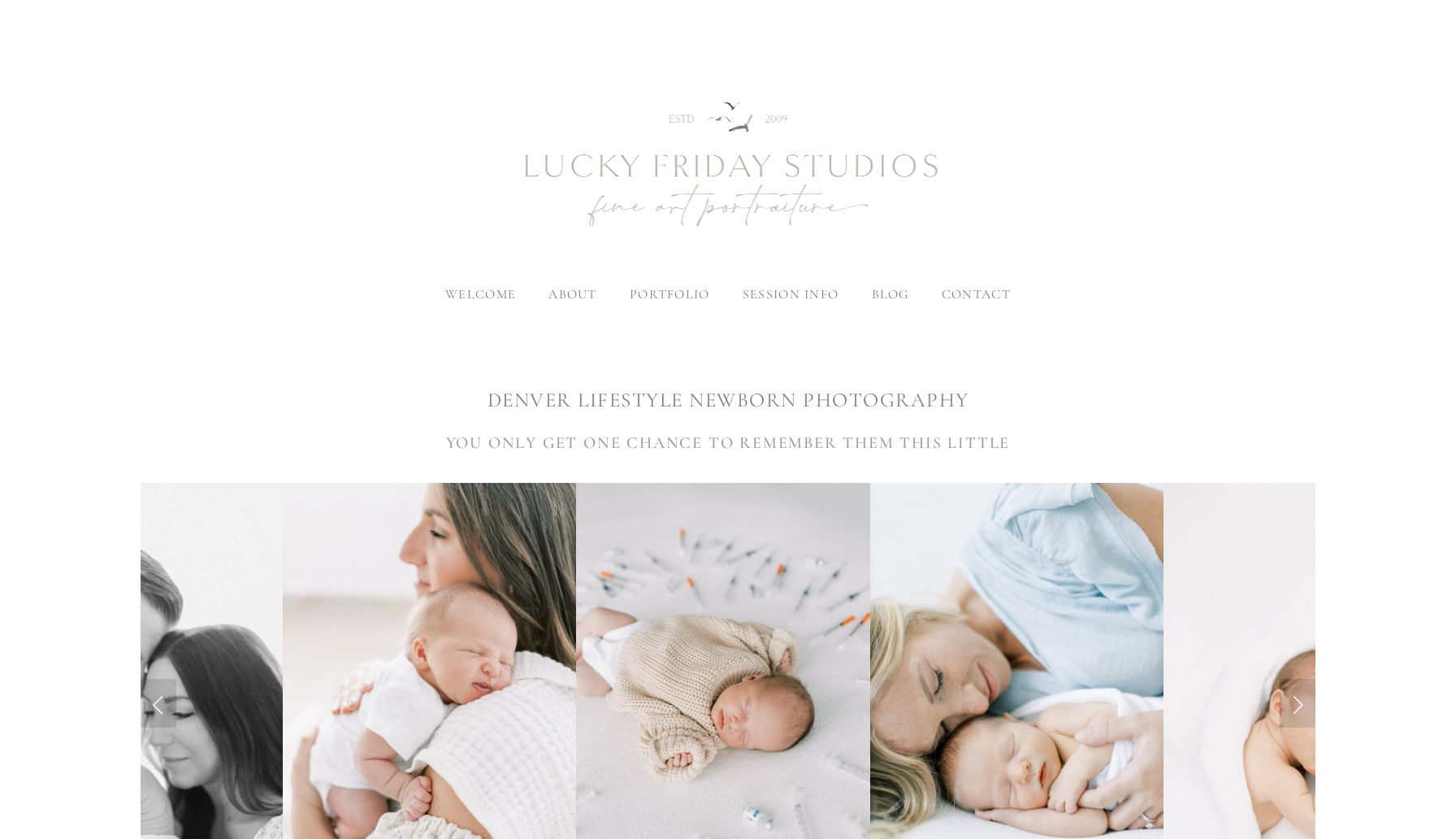
click at [890, 294] on span "blog" at bounding box center [890, 294] width 37 height 17
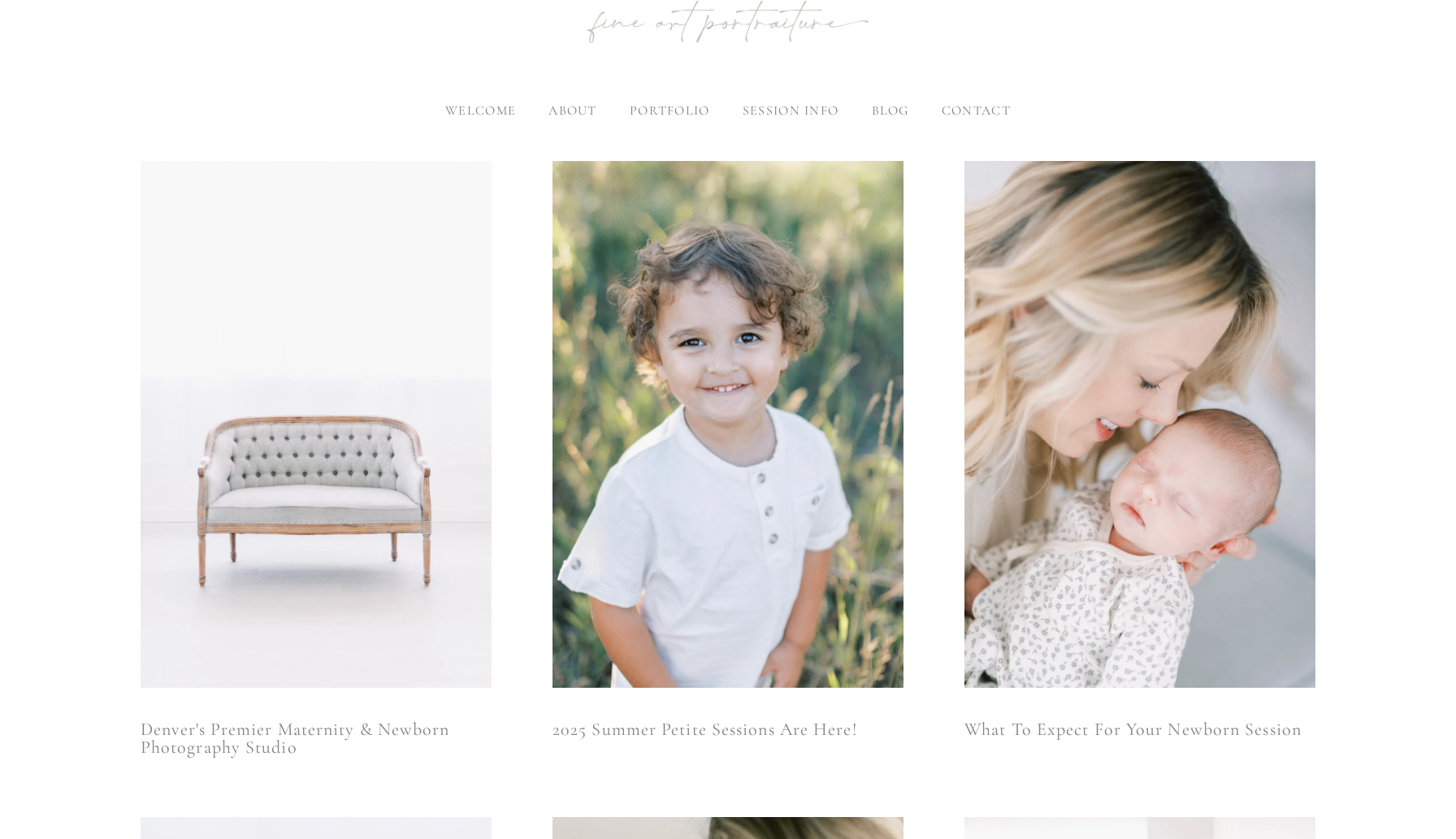
scroll to position [232, 0]
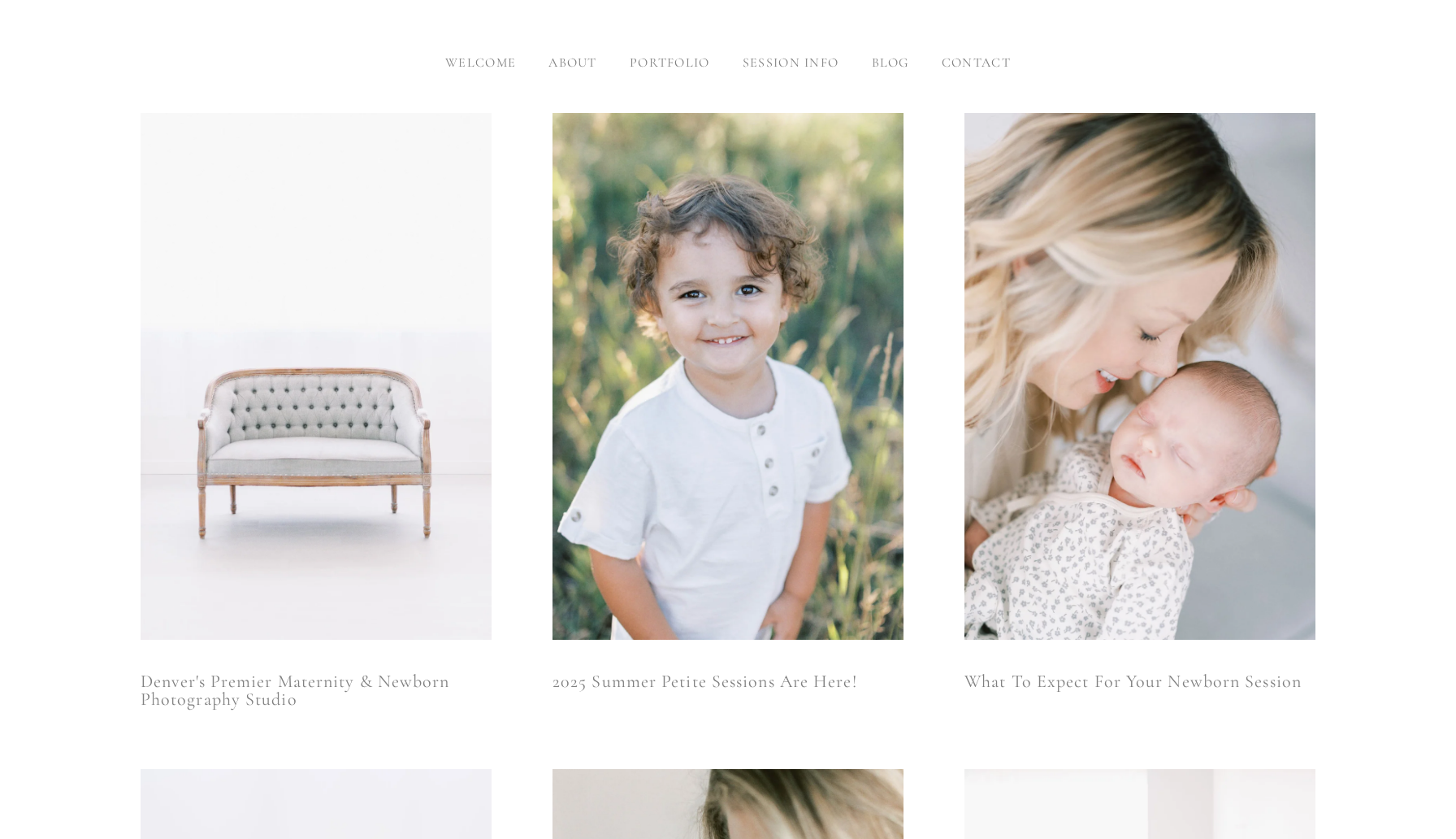
click at [267, 441] on img at bounding box center [316, 376] width 351 height 527
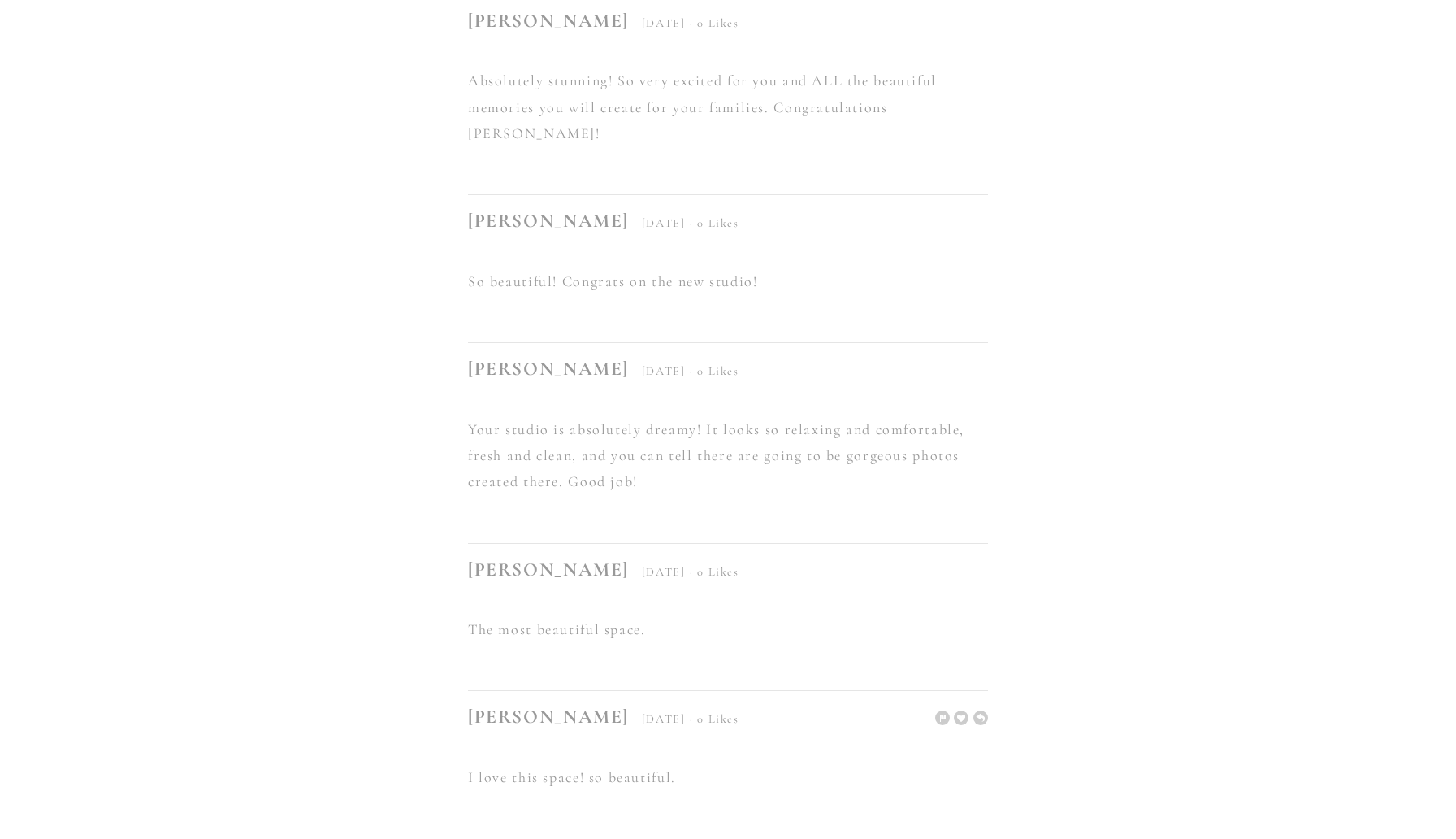
scroll to position [9701, 0]
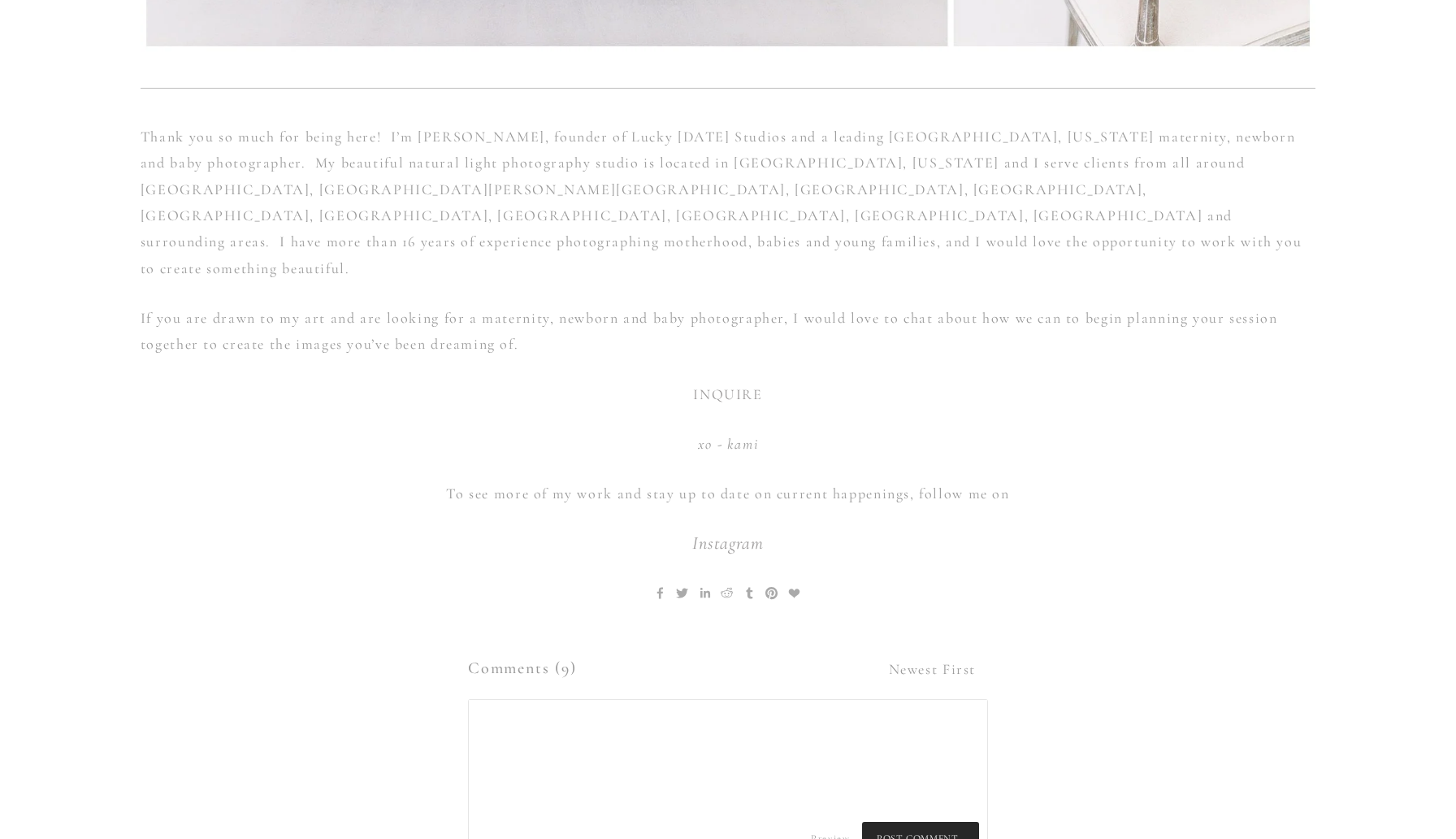
click at [604, 700] on textarea at bounding box center [728, 757] width 518 height 114
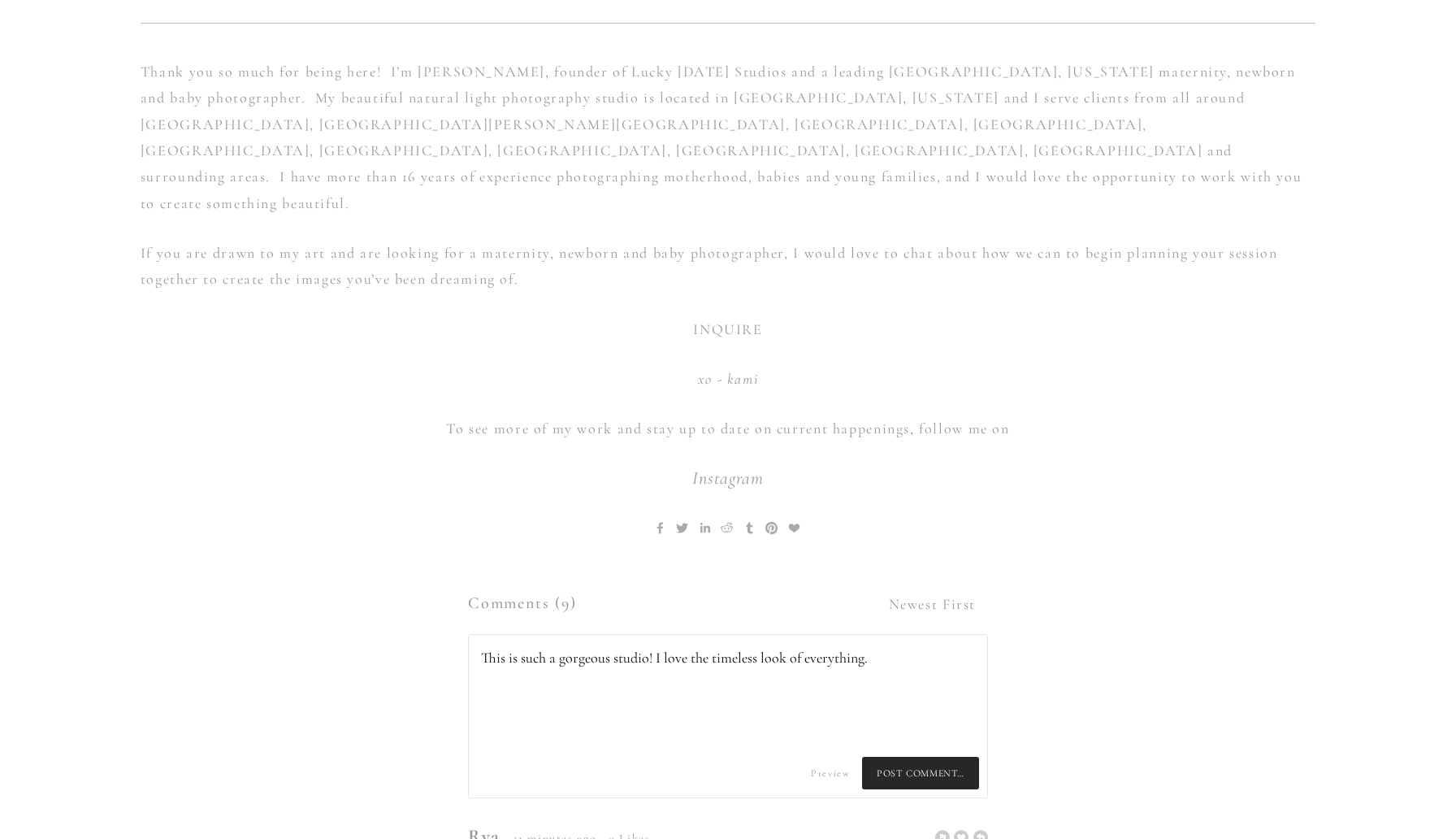
scroll to position [9820, 0]
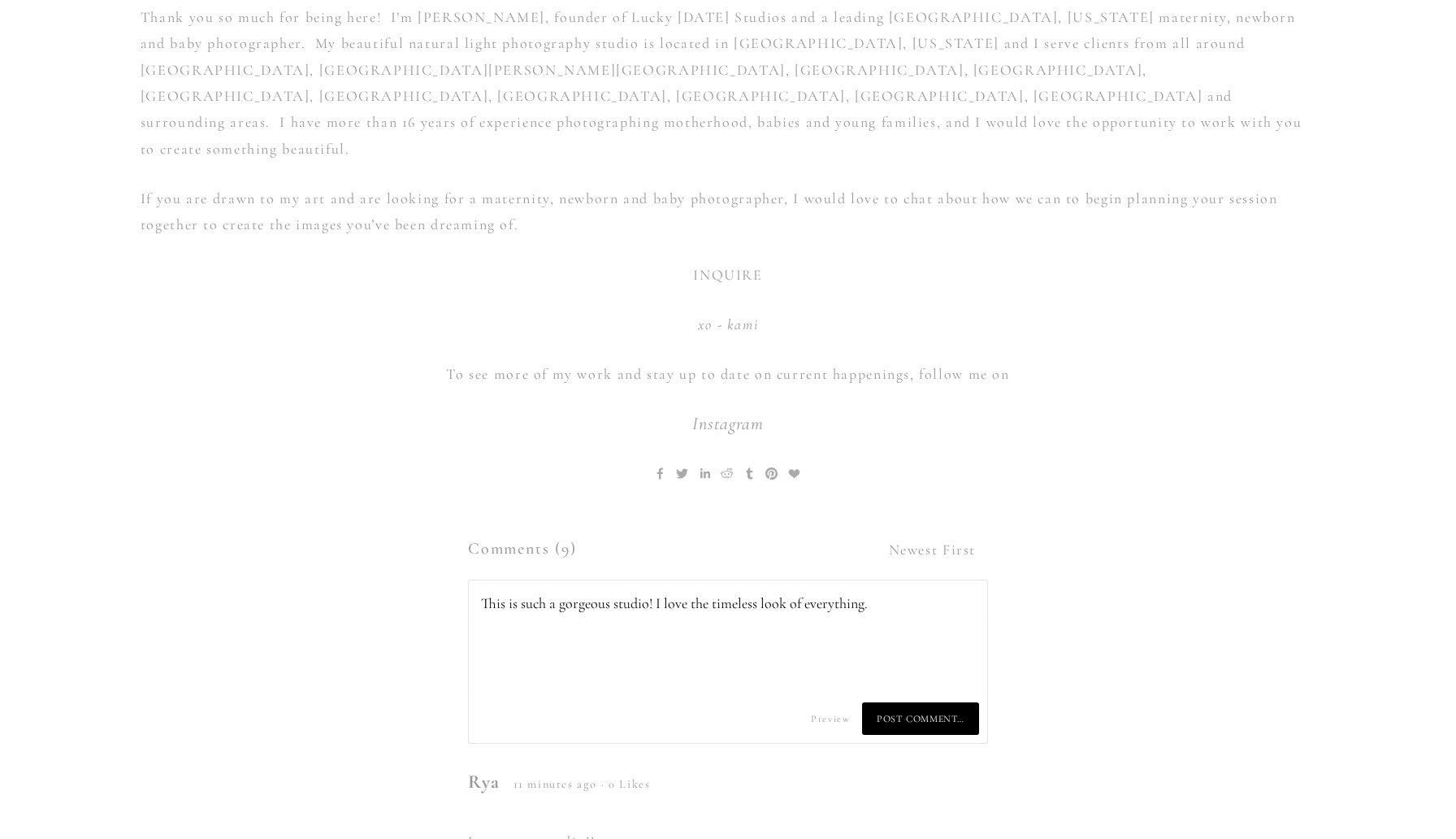
type textarea "This is such a gorgeous studio! I love the timeless look of everything."
click at [937, 702] on span "Post Comment…" at bounding box center [920, 718] width 117 height 32
type textarea "This is such a gorgeous studio! I love the timeless look of everything."
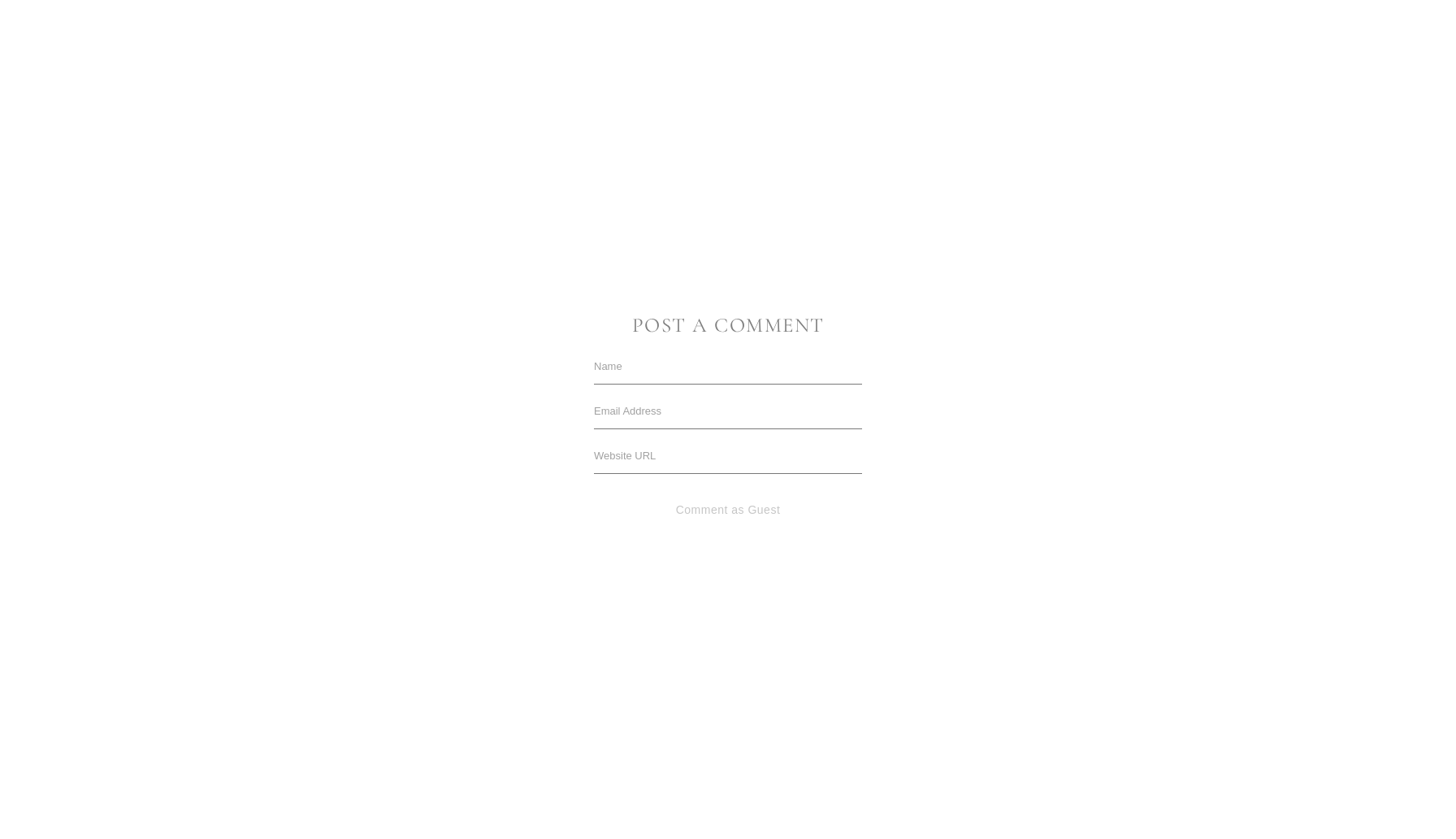
click at [676, 357] on input "text" at bounding box center [728, 367] width 268 height 36
type input "Aleah"
type input "[EMAIL_ADDRESS][DOMAIN_NAME]"
click at [744, 454] on input "text" at bounding box center [728, 456] width 268 height 36
paste input "[URL][DOMAIN_NAME]"
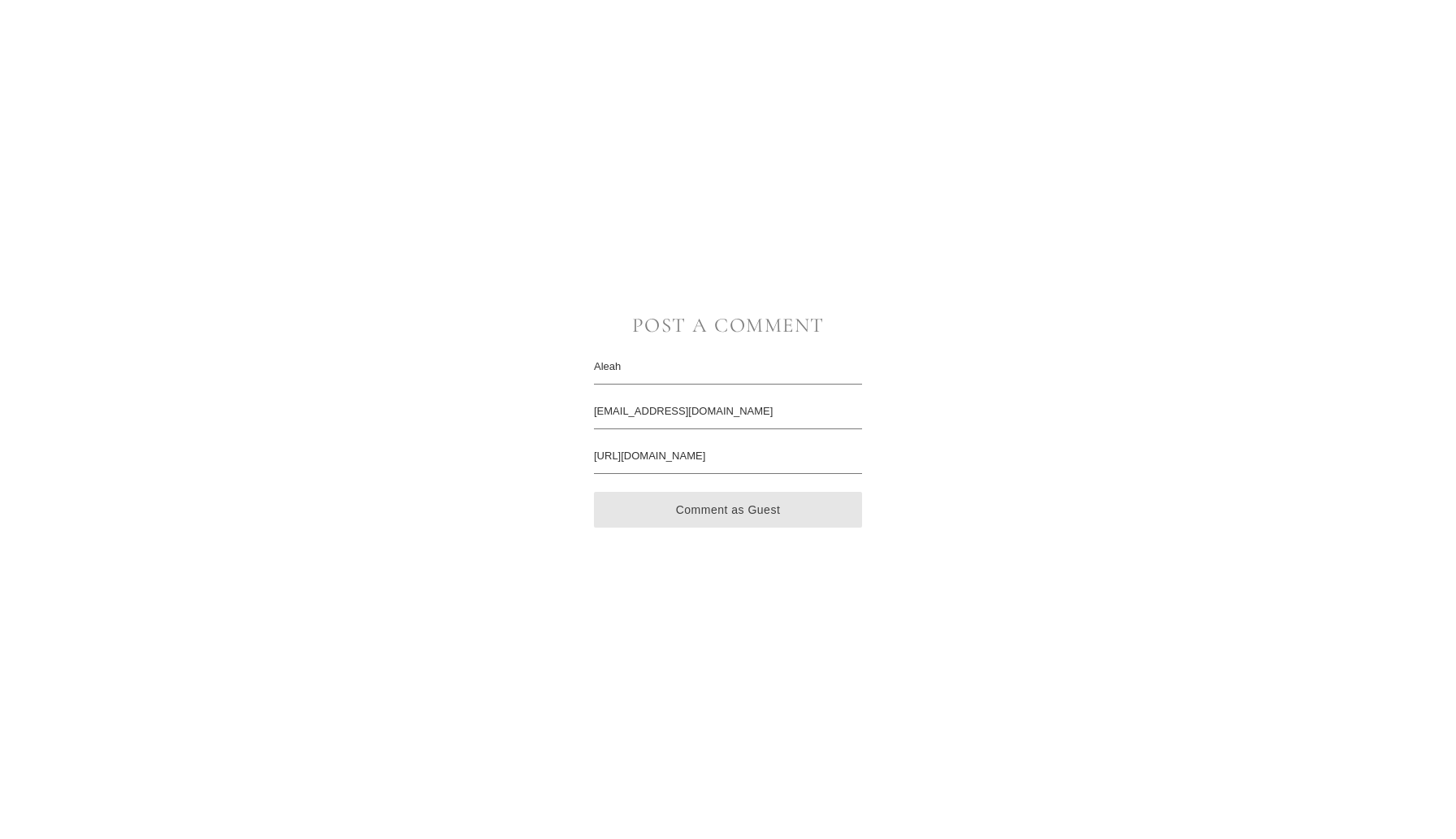
type input "[URL][DOMAIN_NAME]"
click at [740, 507] on button "Comment as Guest" at bounding box center [728, 509] width 268 height 36
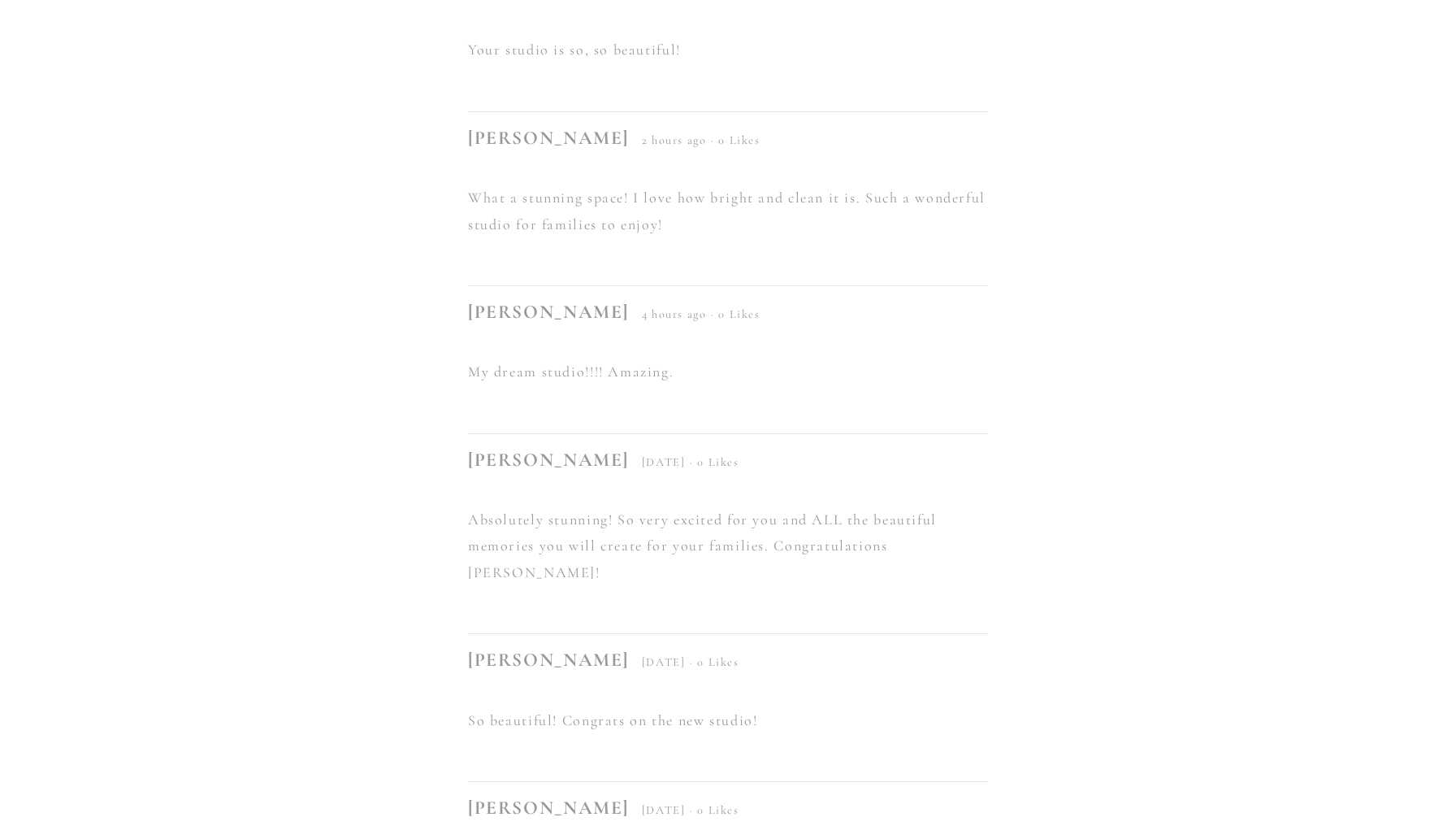
scroll to position [10919, 0]
